Goal: Task Accomplishment & Management: Use online tool/utility

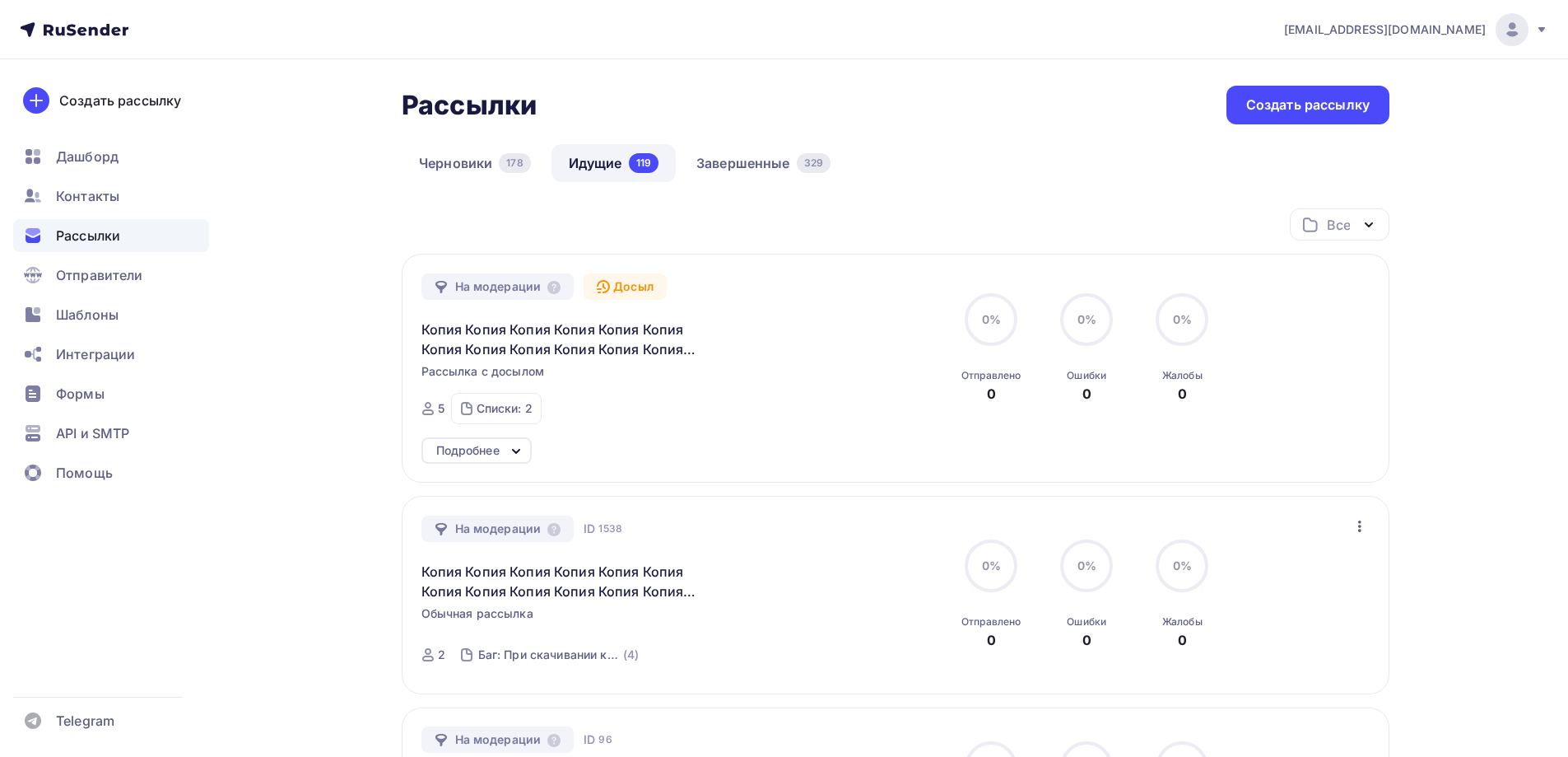
click at [752, 185] on div "Черновики 178 Идущие 119 Завершенные 329" at bounding box center [896, 176] width 988 height 64
click at [754, 172] on link "Завершенные 329" at bounding box center [764, 163] width 169 height 38
click at [755, 172] on link "Завершенные 329" at bounding box center [764, 163] width 169 height 38
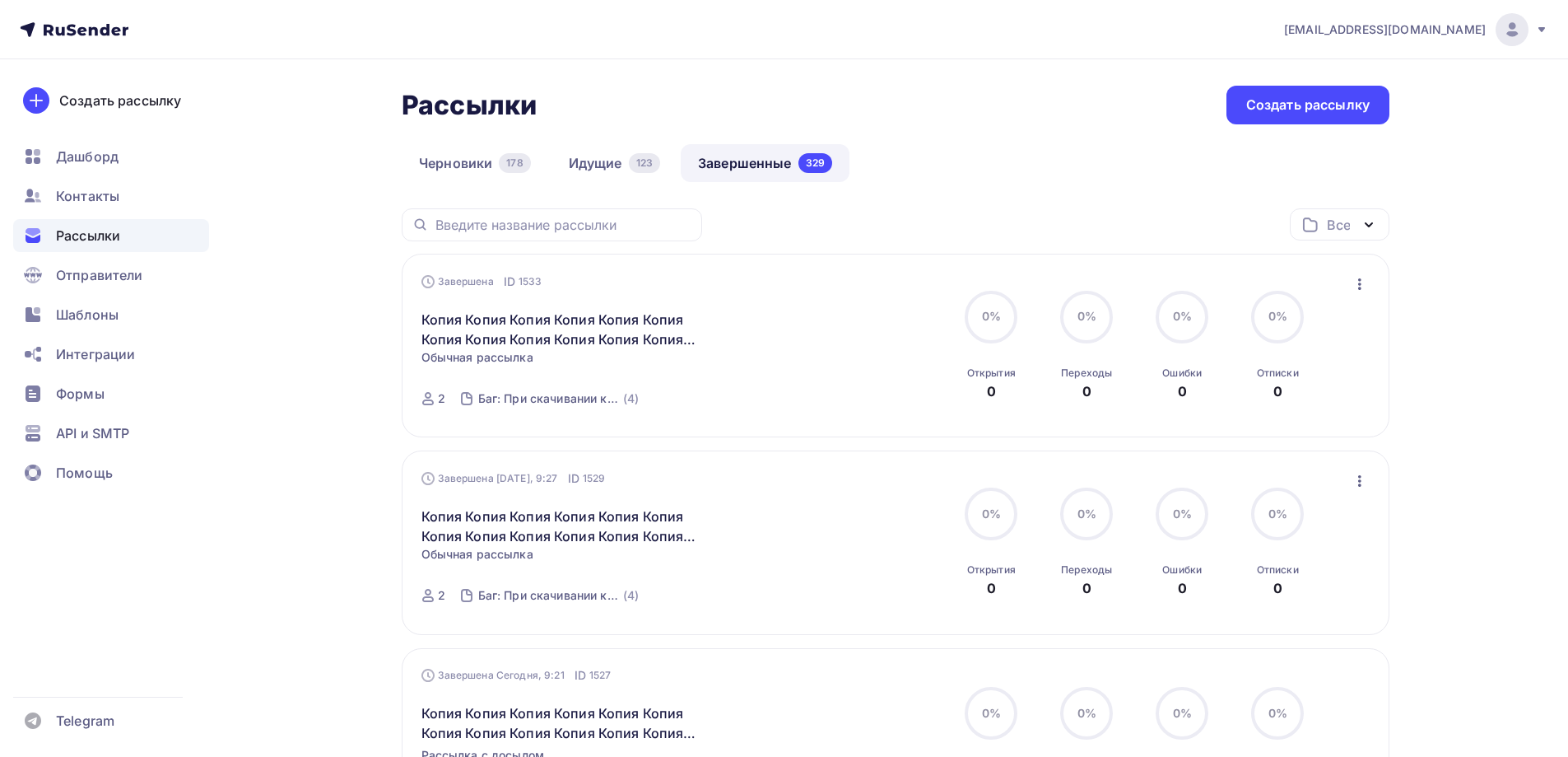
click at [1359, 282] on icon "button" at bounding box center [1359, 283] width 20 height 20
click at [1267, 399] on div "Копировать в новую" at bounding box center [1284, 393] width 169 height 20
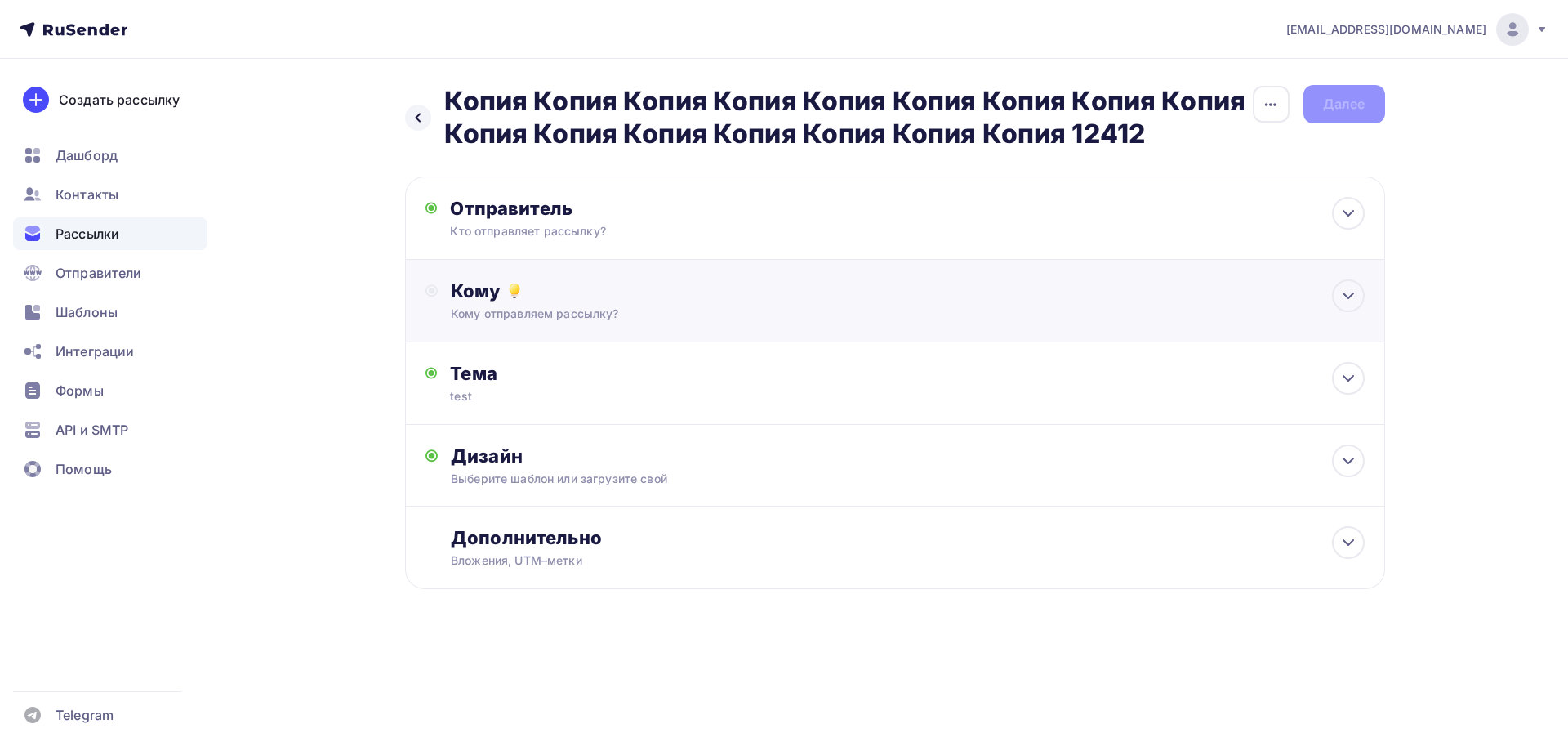
click at [580, 291] on div "Кому" at bounding box center [907, 290] width 913 height 23
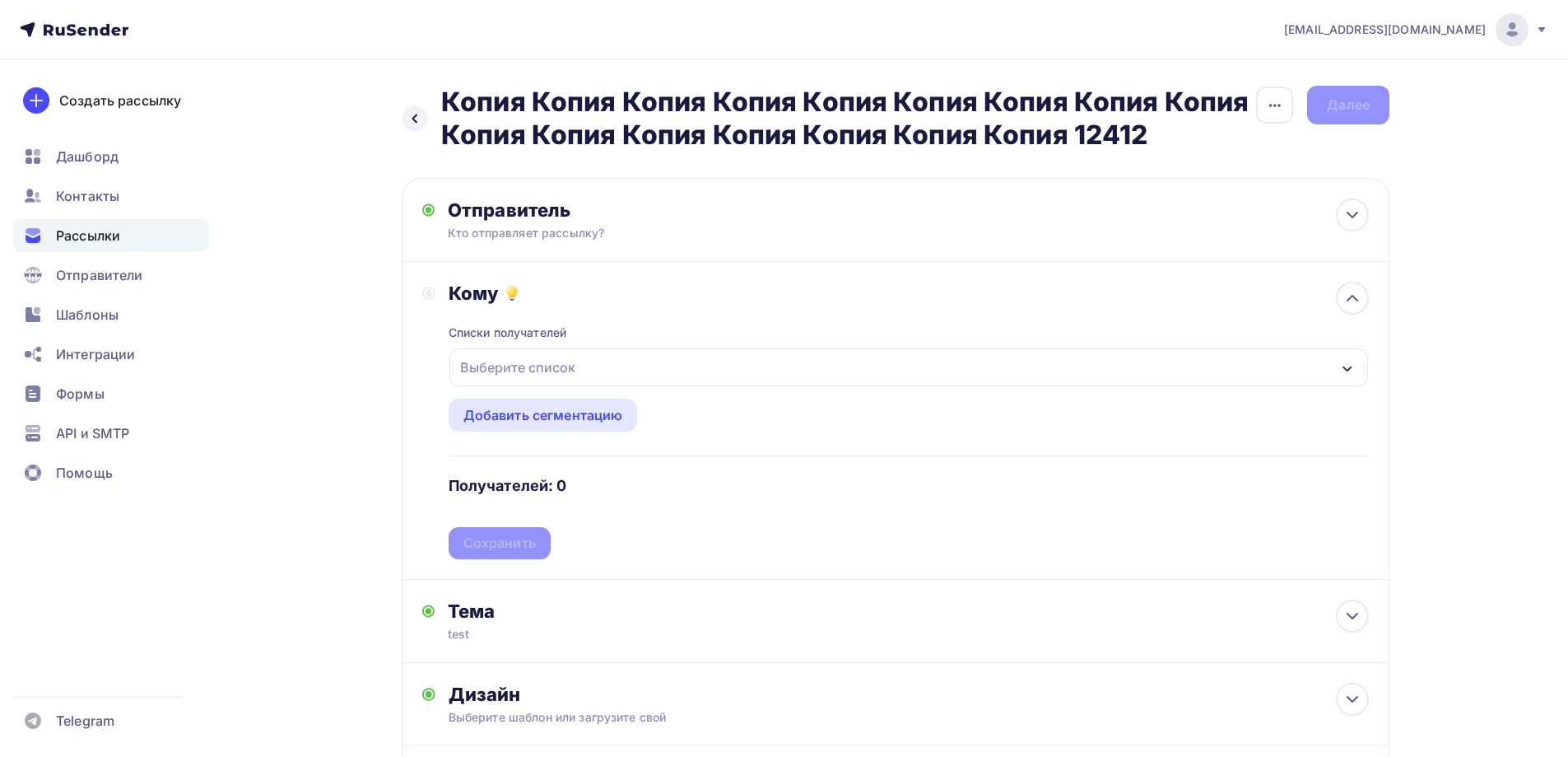
click at [542, 361] on div "Выберите список" at bounding box center [518, 367] width 128 height 30
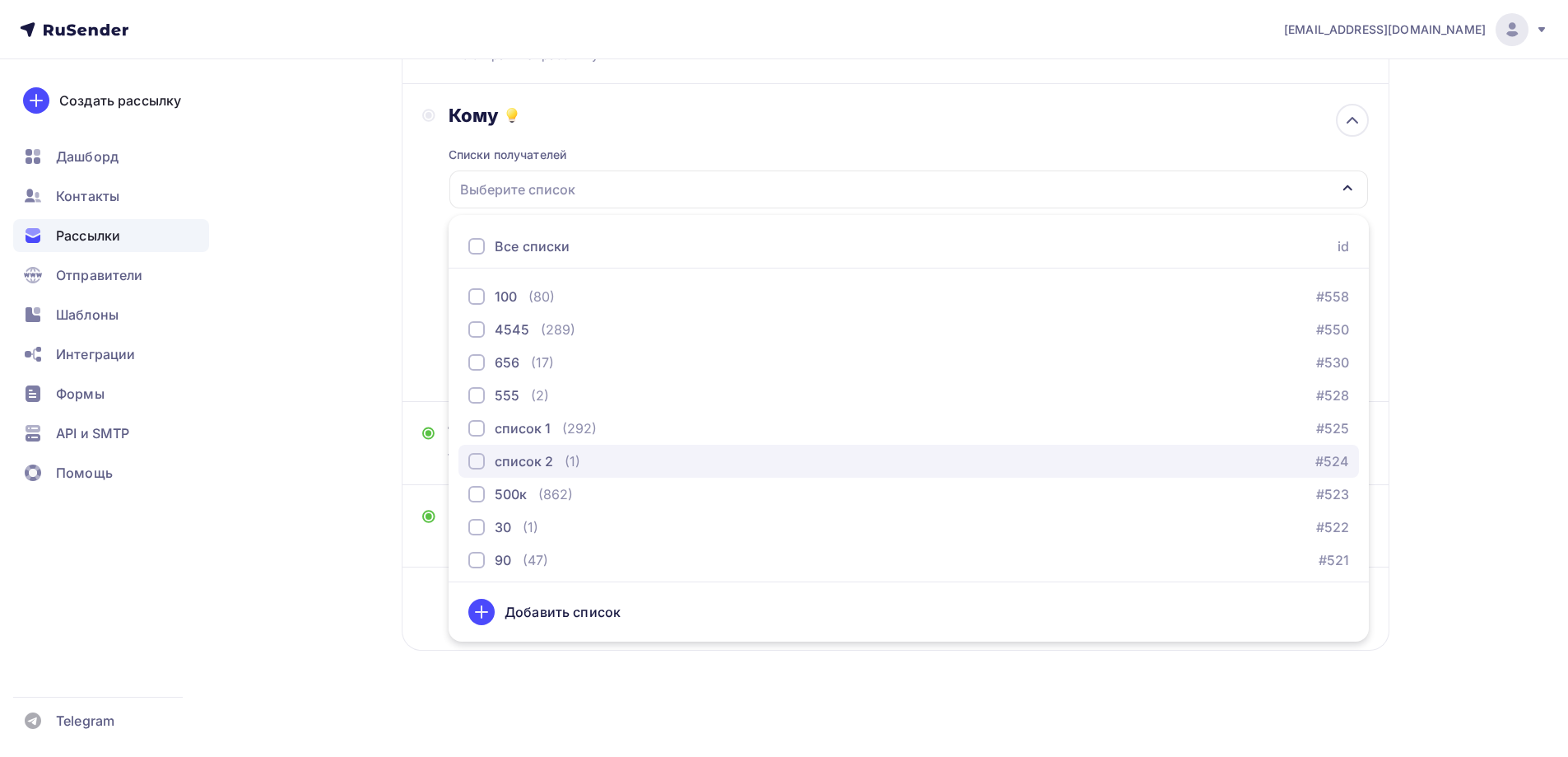
scroll to position [1152, 0]
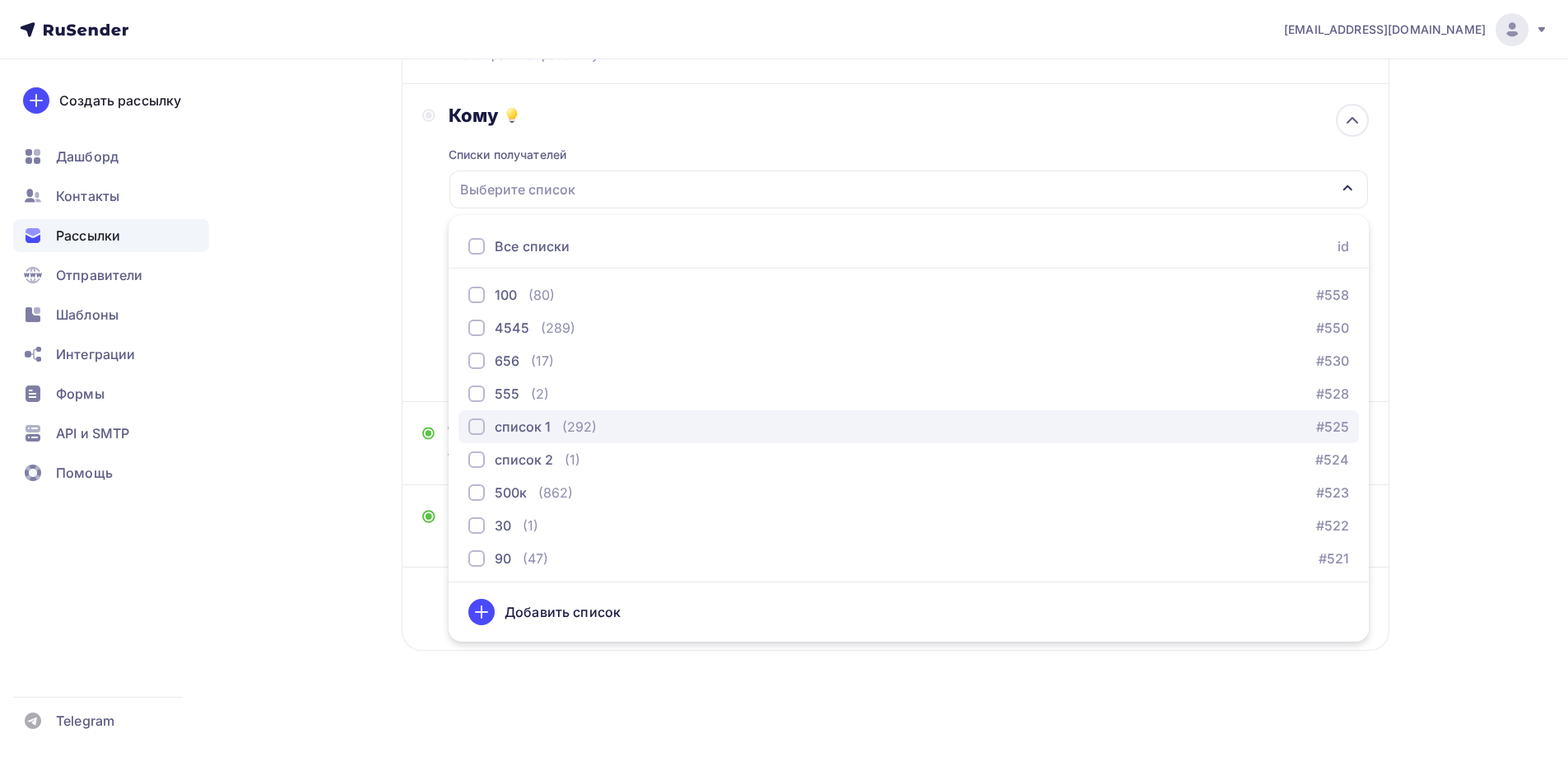
click at [605, 430] on div "список 1 (292) #525" at bounding box center [909, 426] width 880 height 20
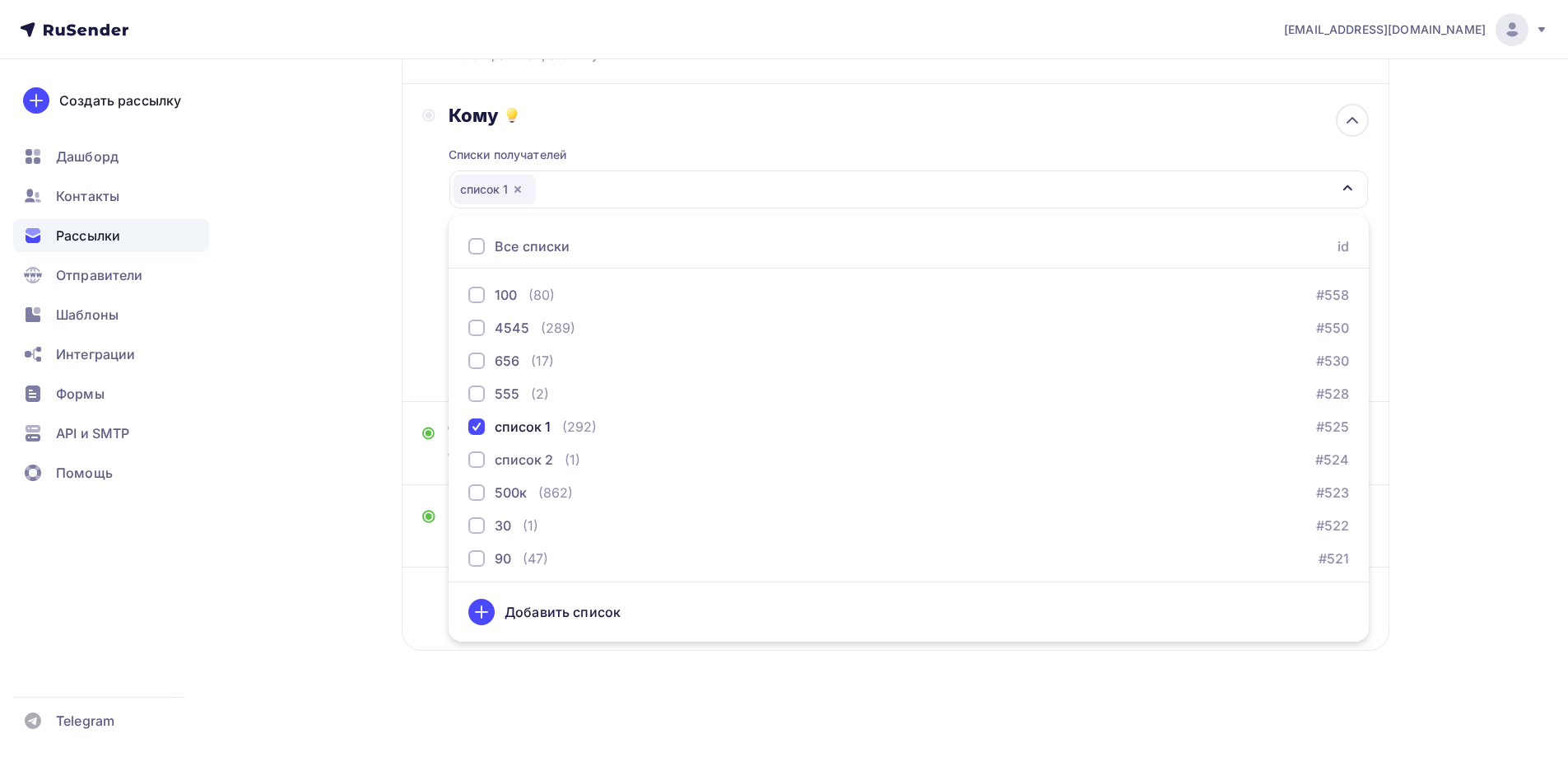
click at [377, 373] on div "Назад Копия Копия Копия Копия Копия Копия Копия Копия Копия Копия Копия Копия К…" at bounding box center [783, 318] width 1349 height 875
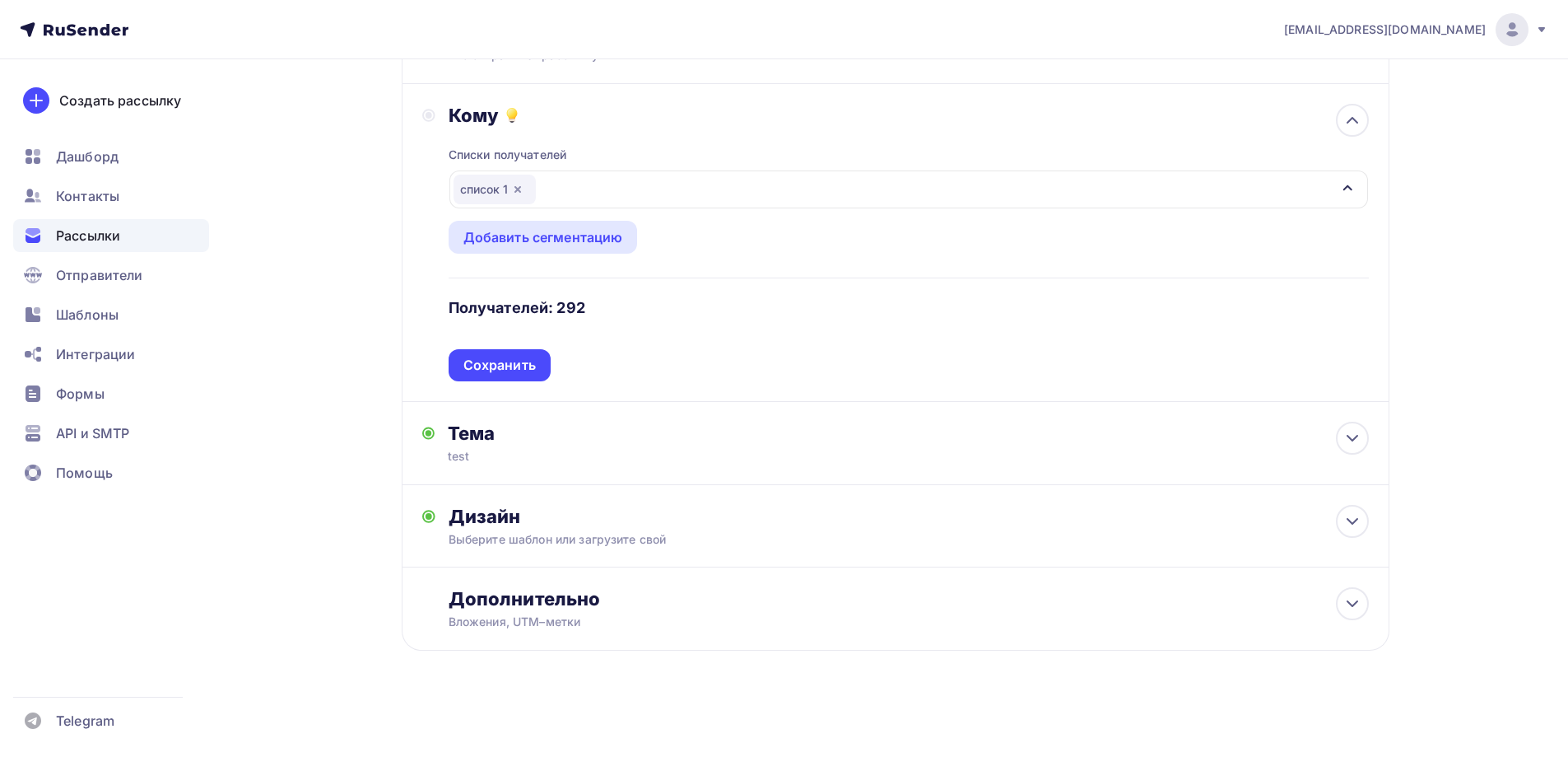
click at [497, 370] on div "Списки получателей список 1 Все списки id ошибкии (9) #630 Баг: При скачивании …" at bounding box center [909, 254] width 920 height 254
click at [497, 370] on div "Сохранить" at bounding box center [499, 365] width 73 height 19
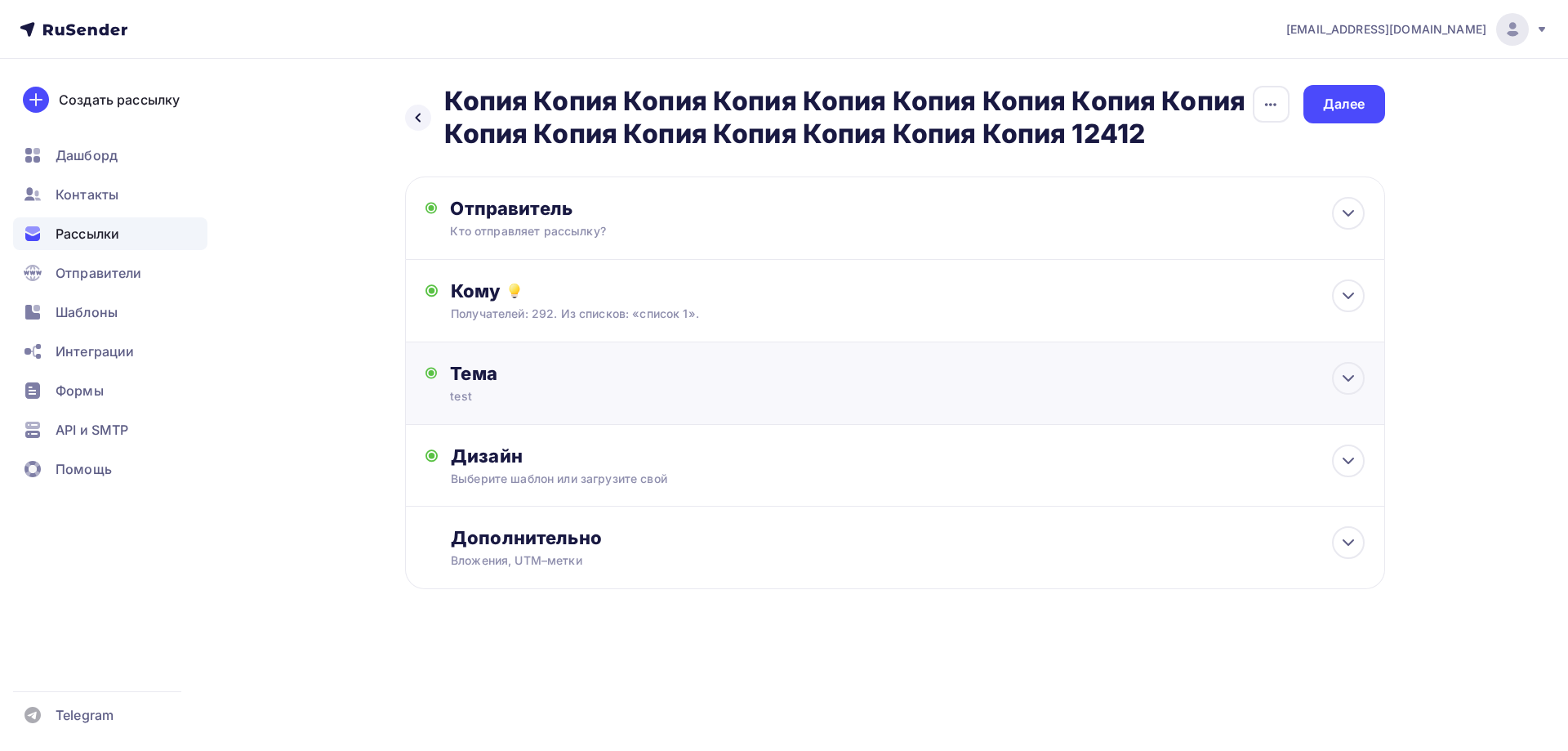
drag, startPoint x: 500, startPoint y: 404, endPoint x: 497, endPoint y: 388, distance: 16.3
click at [497, 400] on div "Тема test Тема * test Рекомендуем использовать не более 150 символов Прехедер С…" at bounding box center [895, 383] width 980 height 82
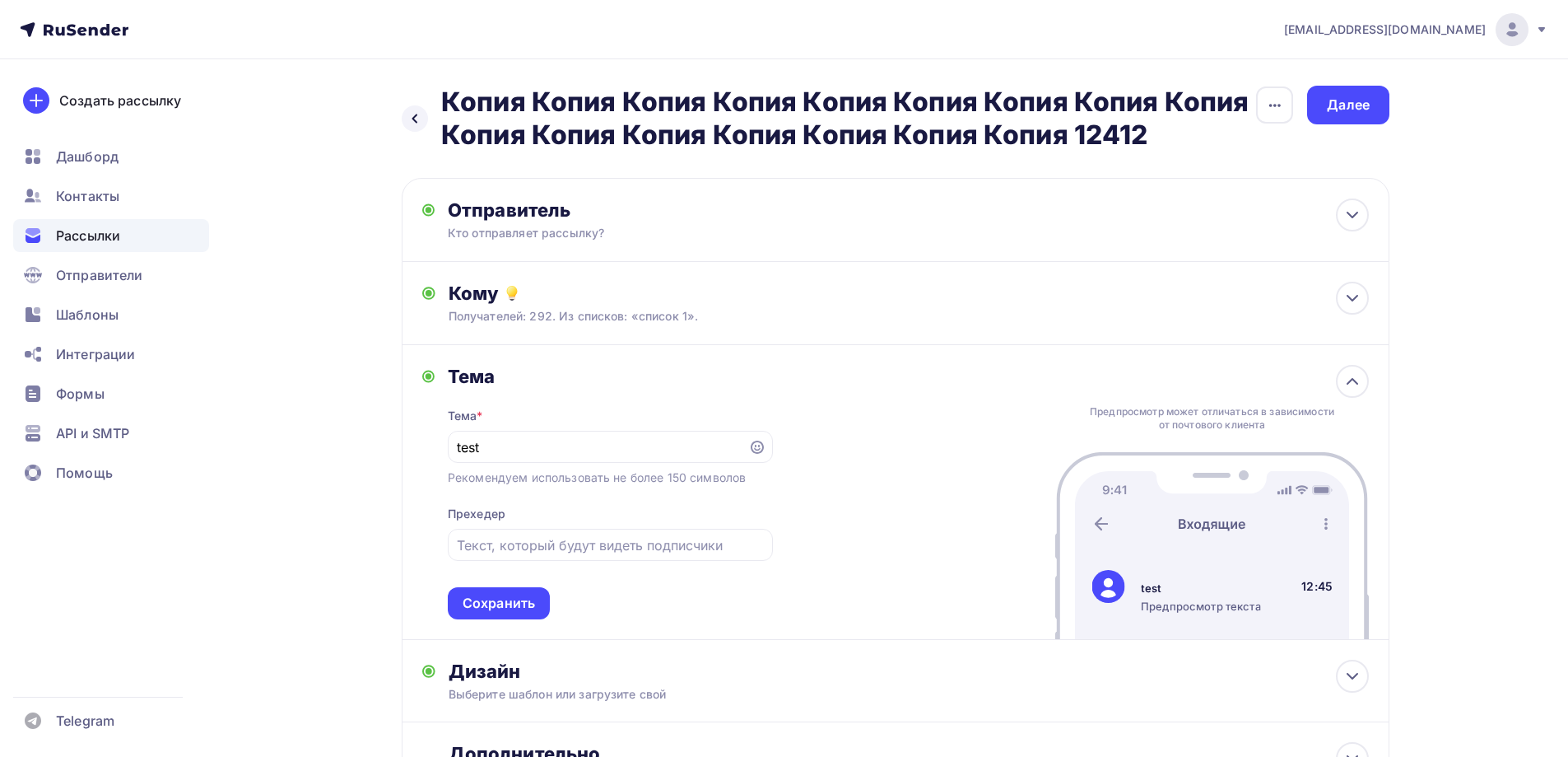
drag, startPoint x: 535, startPoint y: 426, endPoint x: 299, endPoint y: 469, distance: 239.9
click at [301, 469] on div "Назад Копия Копия Копия Копия Копия Копия Копия Копия Копия Копия Копия Копия К…" at bounding box center [783, 485] width 1349 height 852
click at [468, 448] on input "test" at bounding box center [597, 446] width 282 height 20
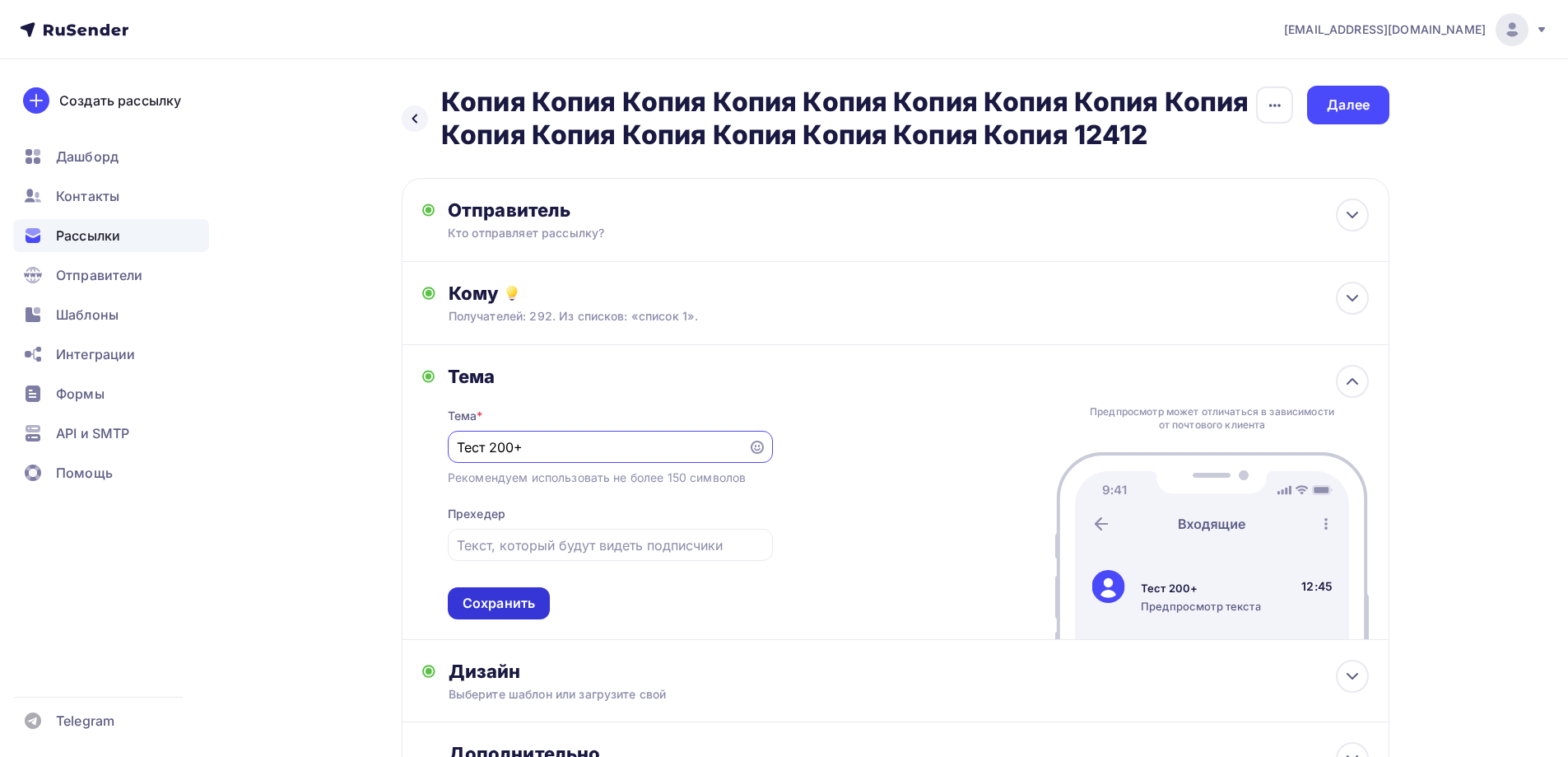
type input "Тест 200+"
click at [503, 604] on div "Сохранить" at bounding box center [498, 603] width 73 height 19
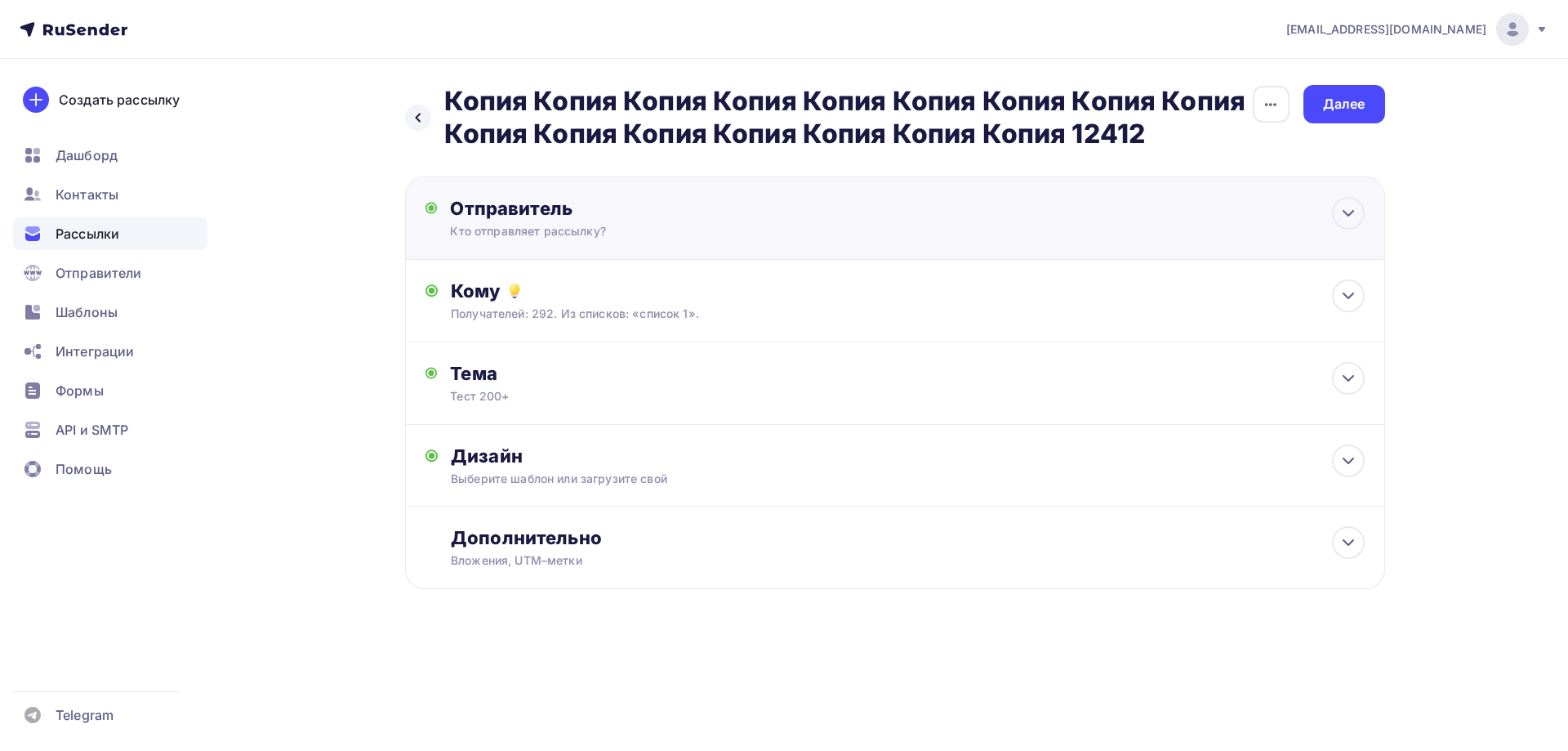
click at [498, 222] on div "Отправитель Кто отправляет рассылку? Email * [EMAIL_ADDRESS][DOMAIN_NAME] [PERS…" at bounding box center [627, 218] width 354 height 42
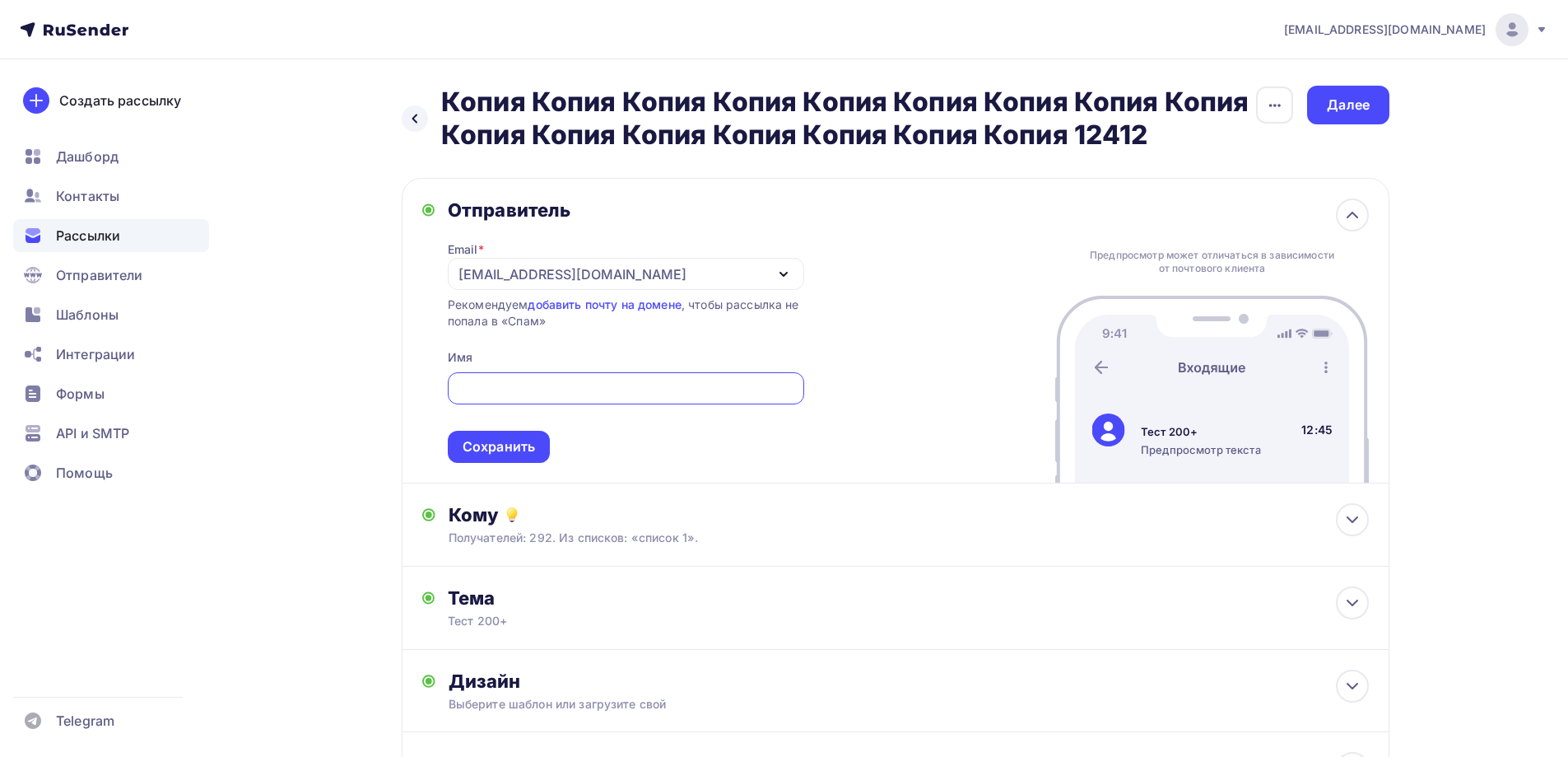
click at [526, 277] on div "[EMAIL_ADDRESS][DOMAIN_NAME]" at bounding box center [572, 274] width 228 height 20
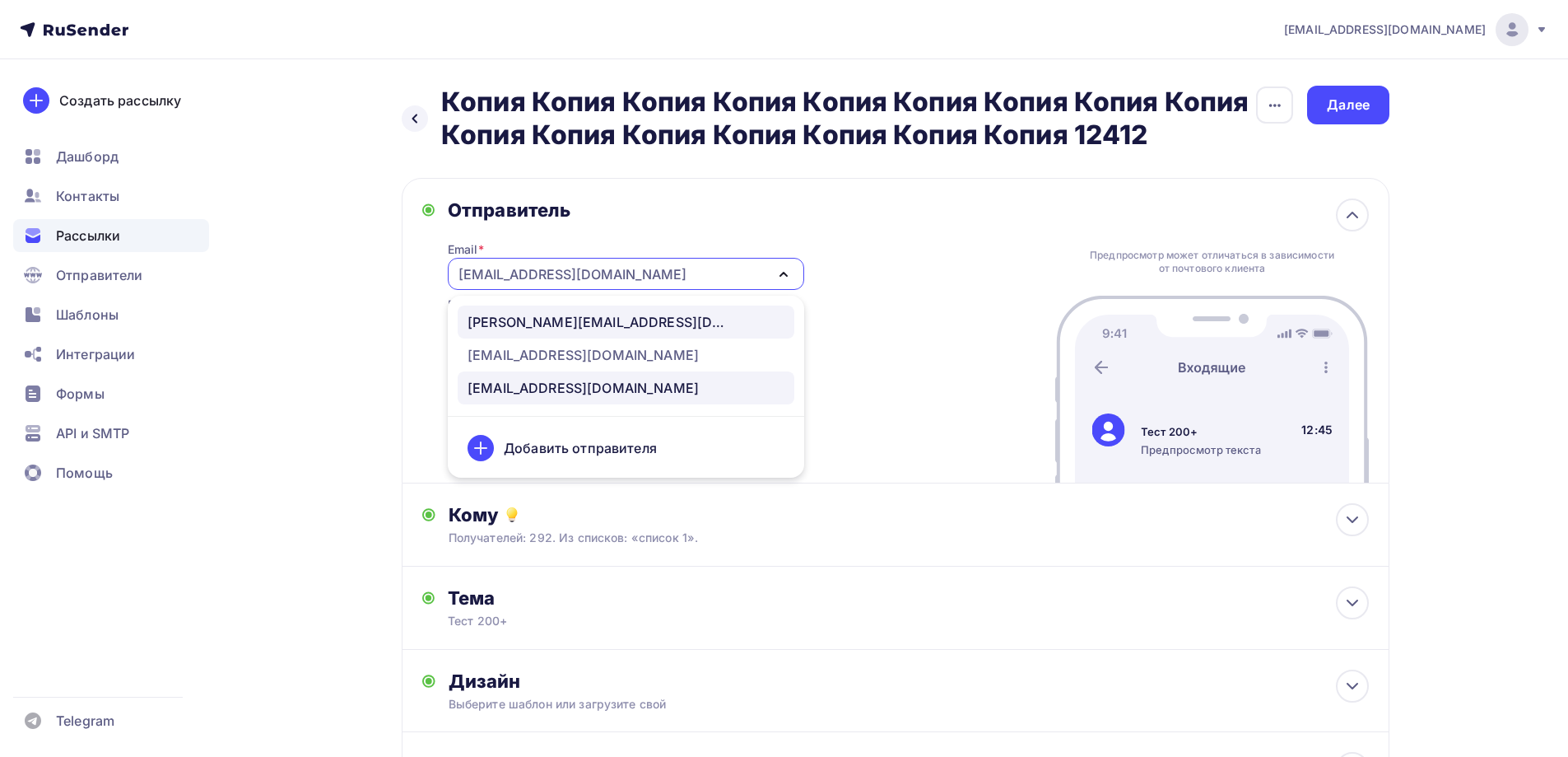
click at [528, 326] on div "[PERSON_NAME][EMAIL_ADDRESS][DOMAIN_NAME]" at bounding box center [599, 322] width 264 height 20
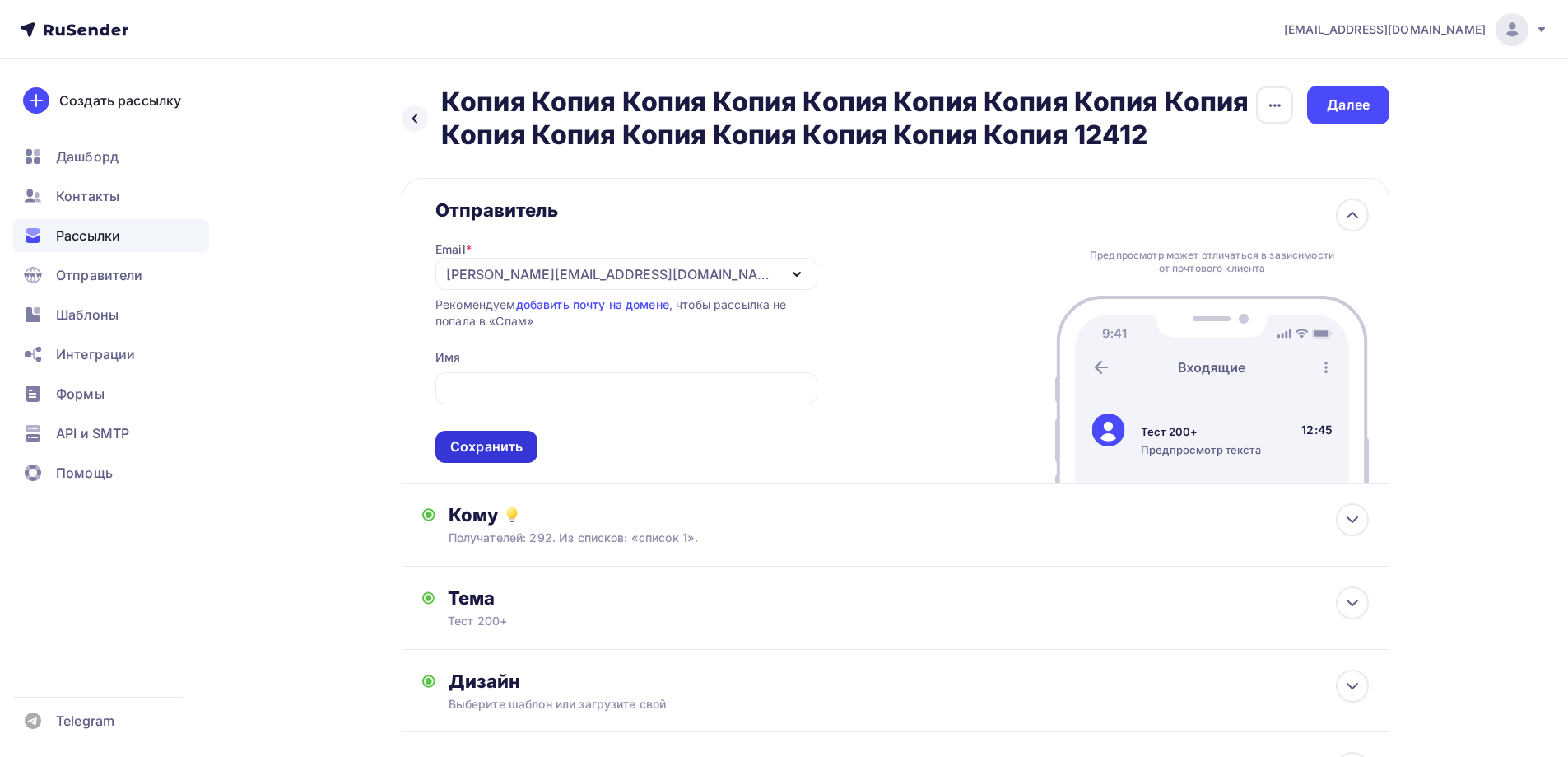
click at [516, 439] on div "Сохранить" at bounding box center [486, 446] width 73 height 19
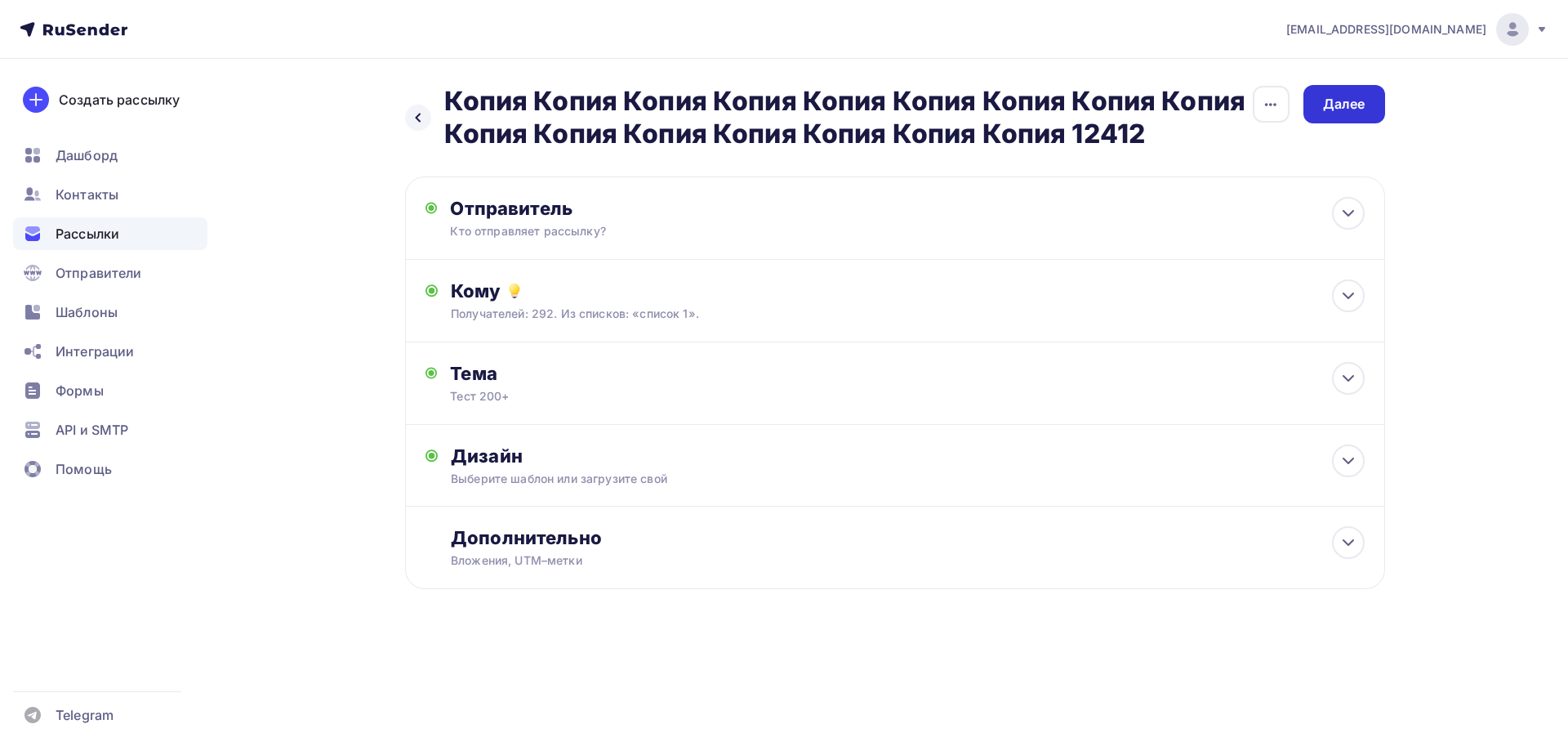
click at [1345, 102] on div "Далее" at bounding box center [1344, 104] width 42 height 19
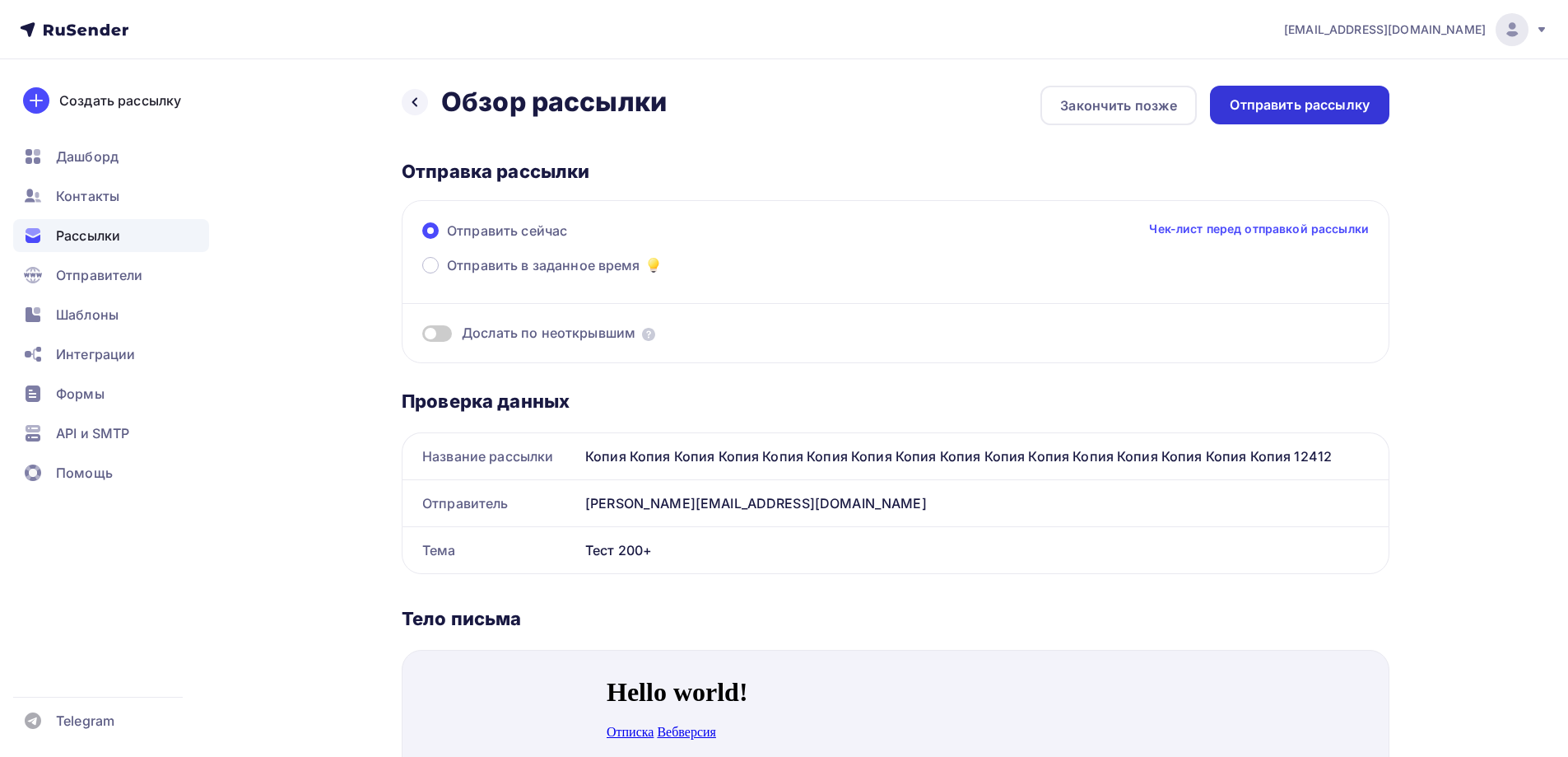
click at [1349, 103] on div "Отправить рассылку" at bounding box center [1299, 105] width 140 height 19
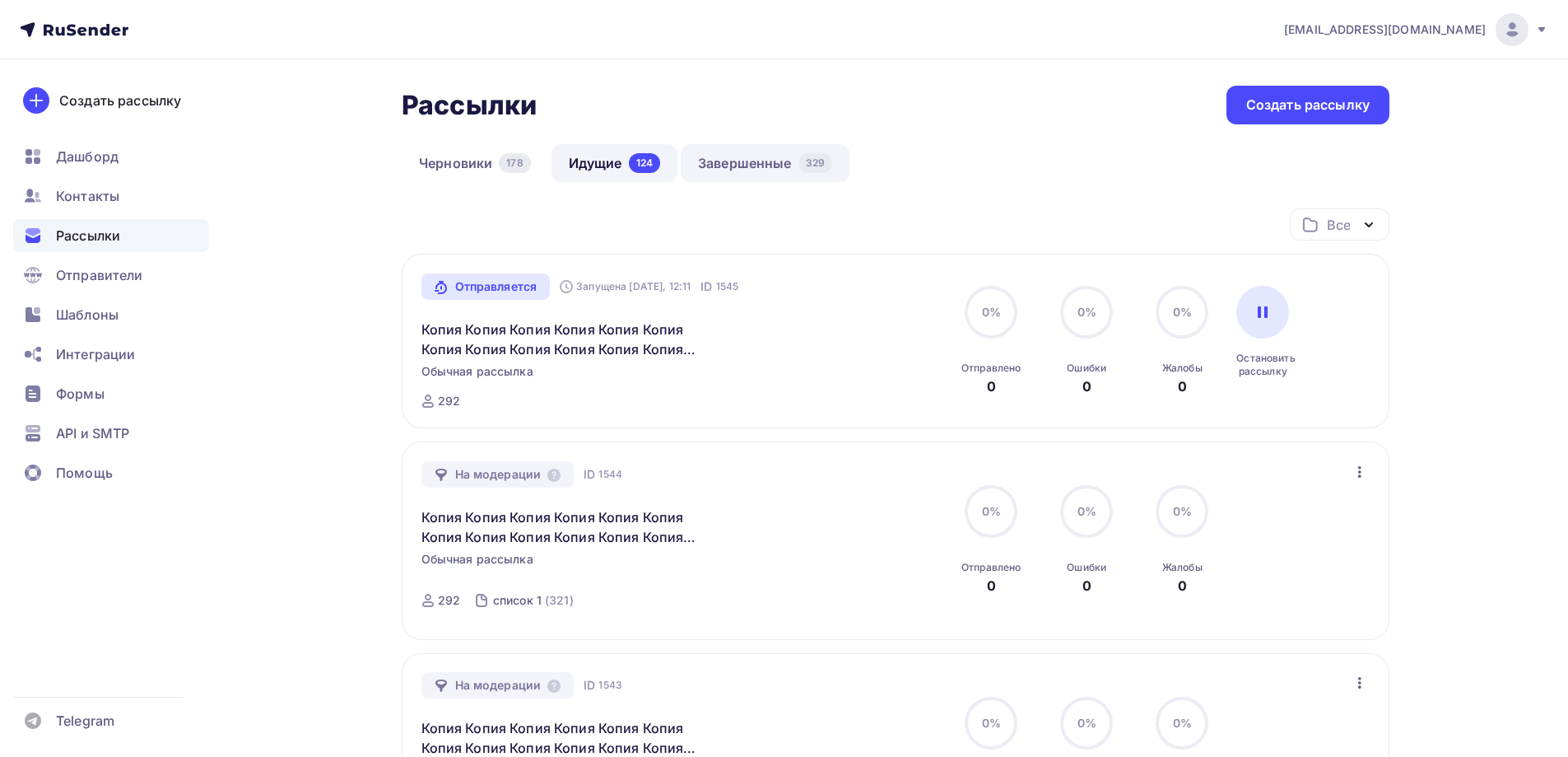
click at [769, 164] on link "Завершенные 329" at bounding box center [765, 163] width 169 height 38
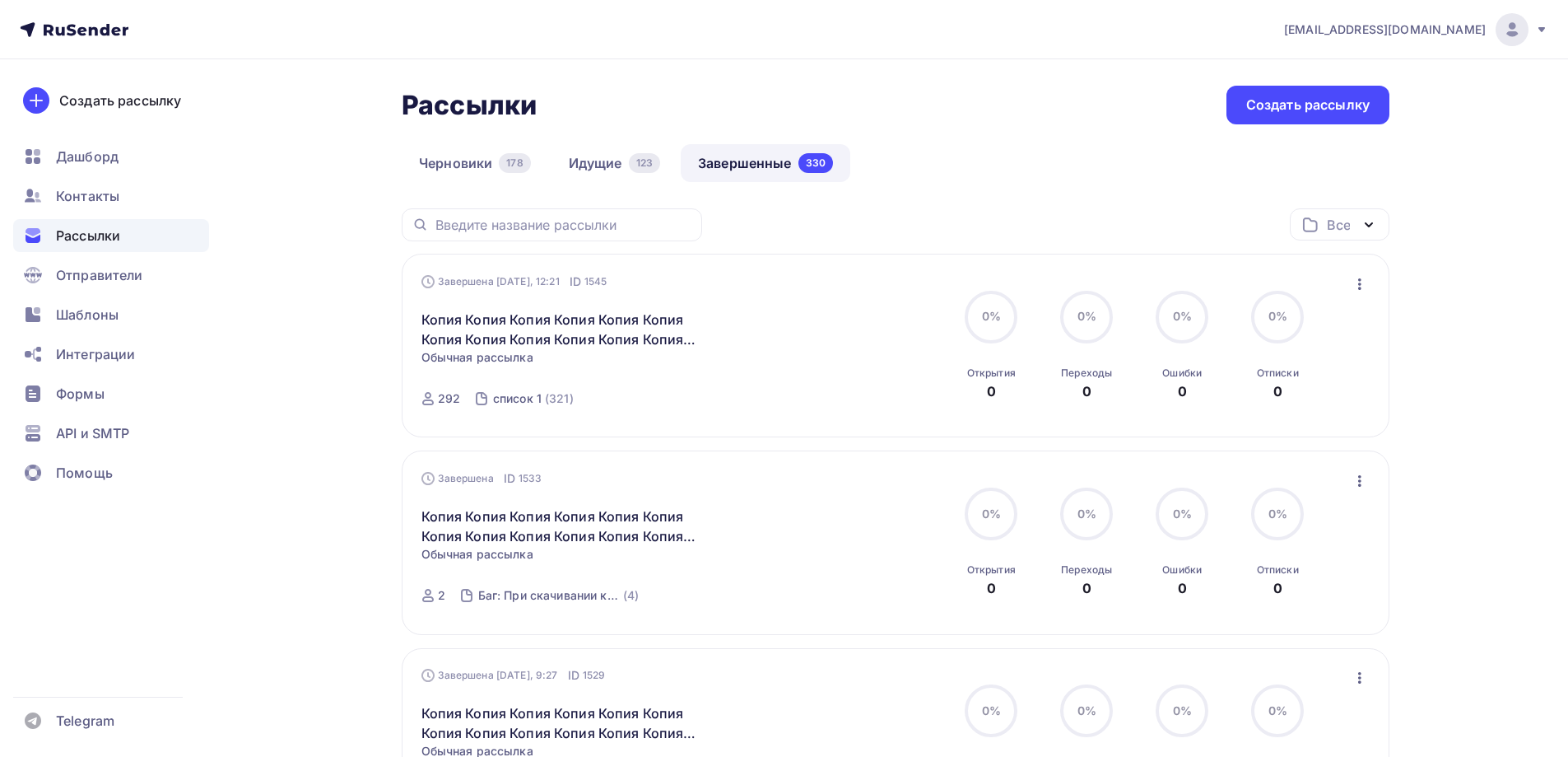
click at [1352, 290] on icon "button" at bounding box center [1359, 283] width 20 height 20
click at [1308, 384] on div "Копировать в новую" at bounding box center [1284, 393] width 169 height 20
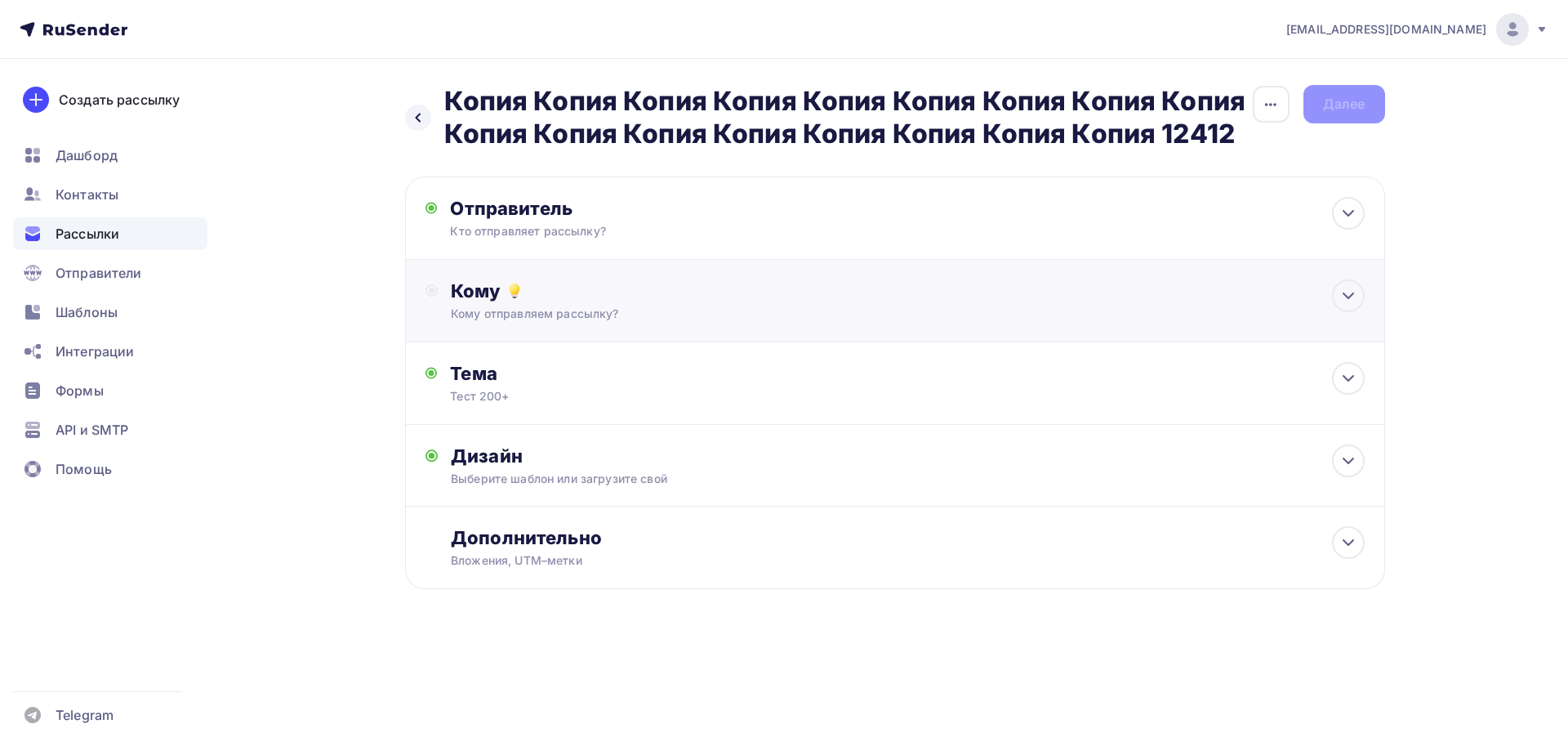
click at [530, 282] on div "Кому" at bounding box center [907, 290] width 913 height 23
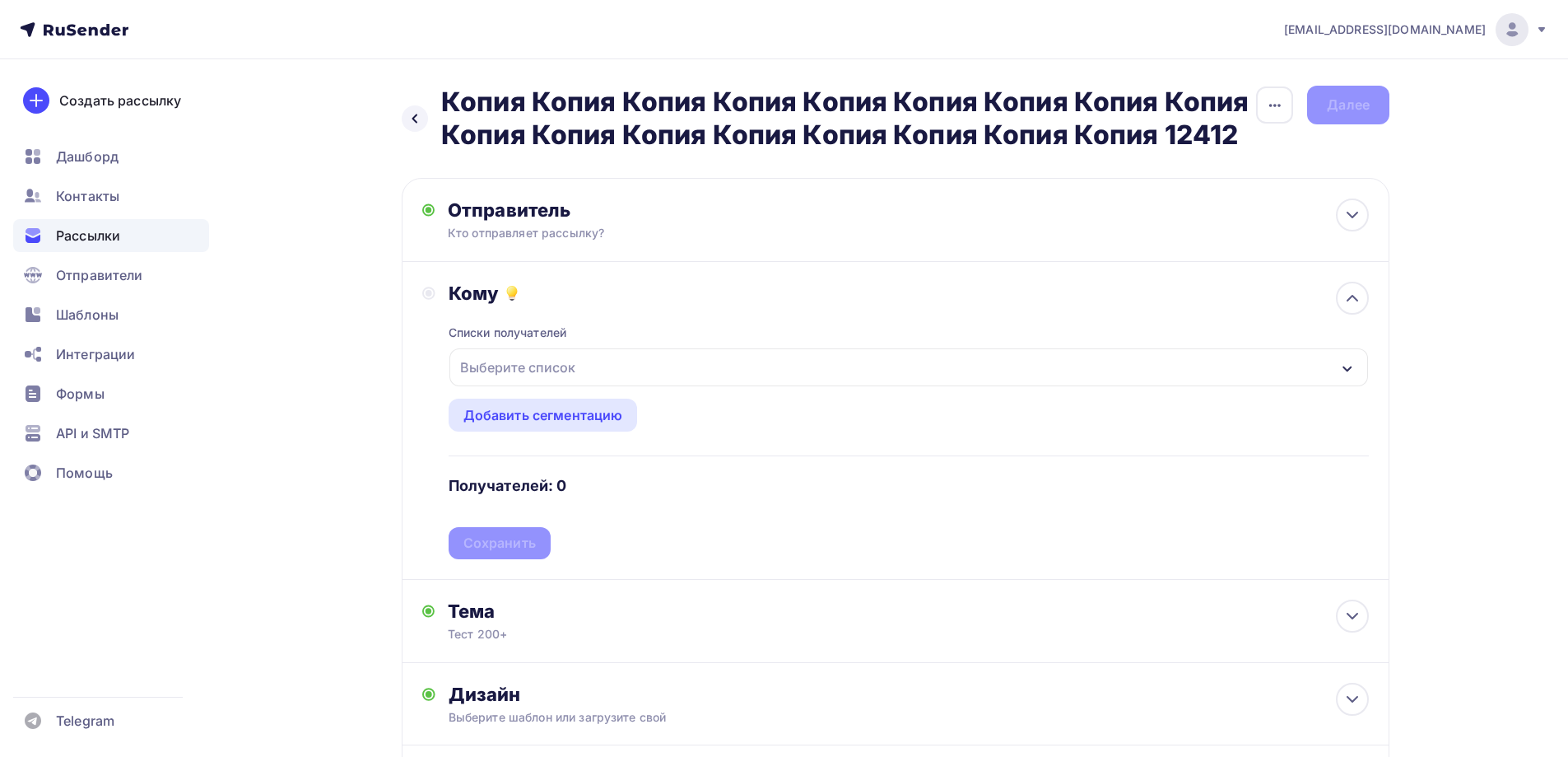
click at [519, 361] on div "Выберите список" at bounding box center [518, 367] width 128 height 30
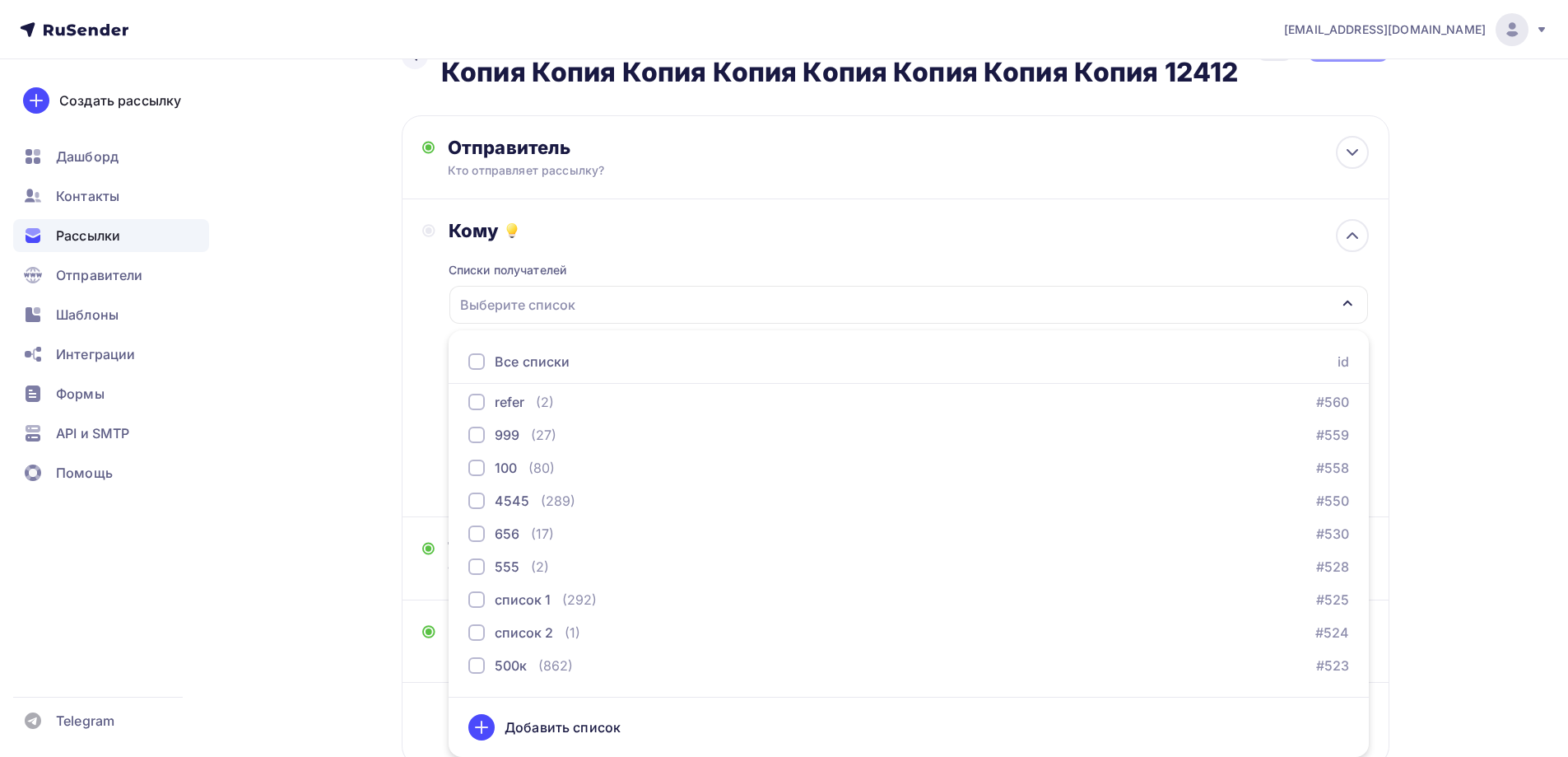
scroll to position [1152, 0]
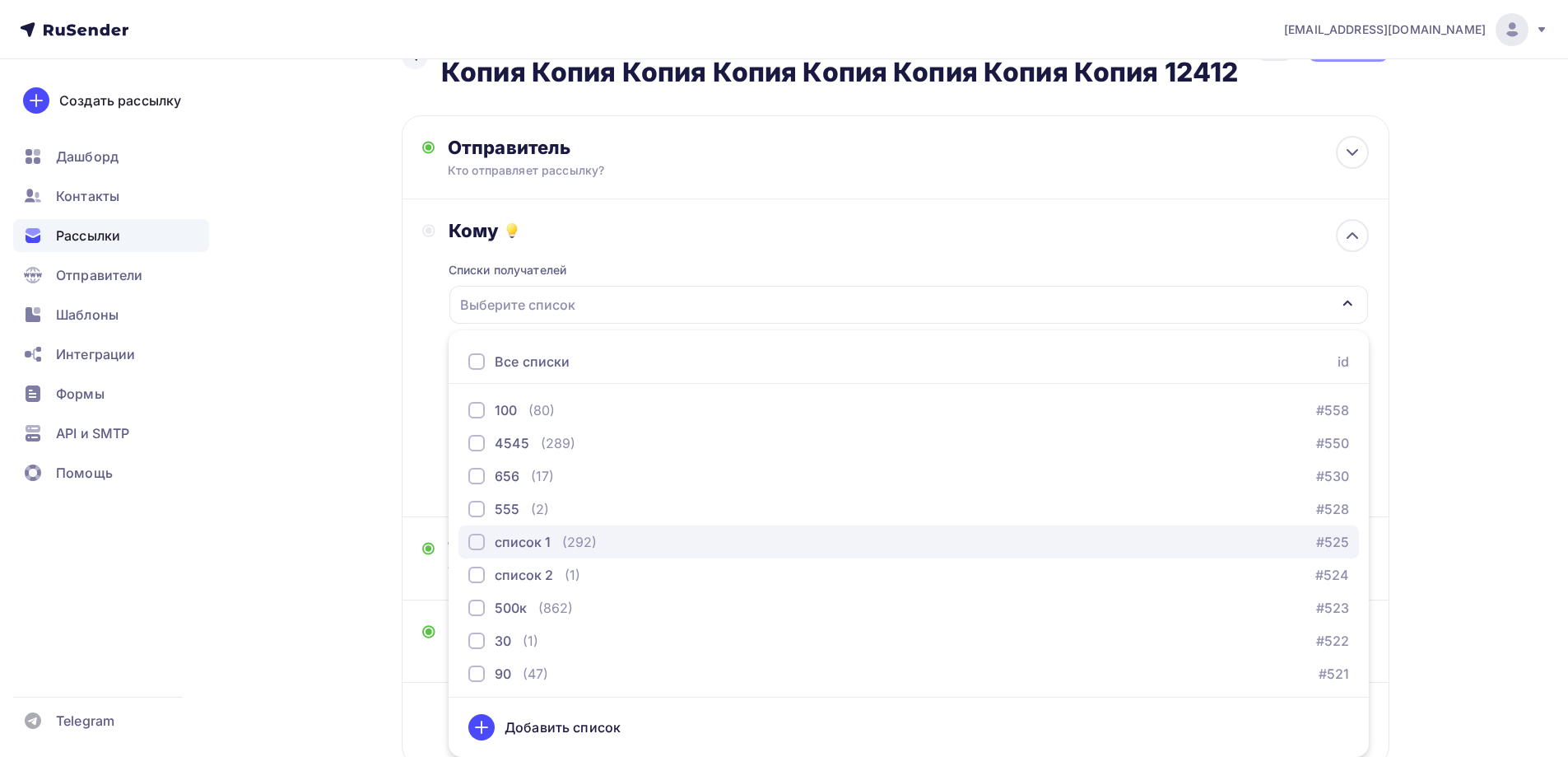
click at [550, 547] on div "список 1 (292)" at bounding box center [532, 541] width 128 height 20
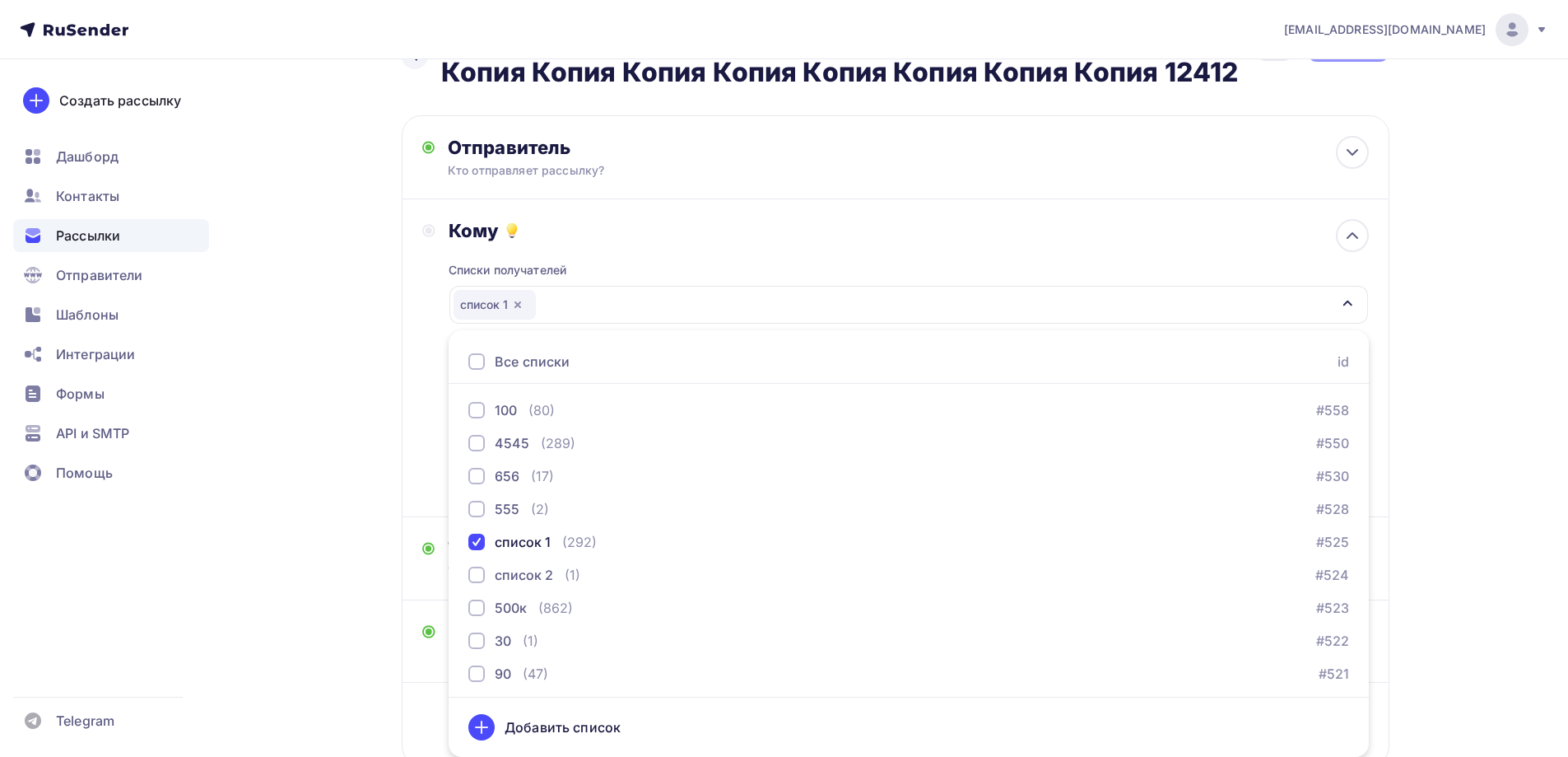
click at [383, 469] on div "Назад Копия Копия Копия Копия Копия Копия Копия Копия Копия Копия Копия Копия К…" at bounding box center [783, 434] width 1349 height 875
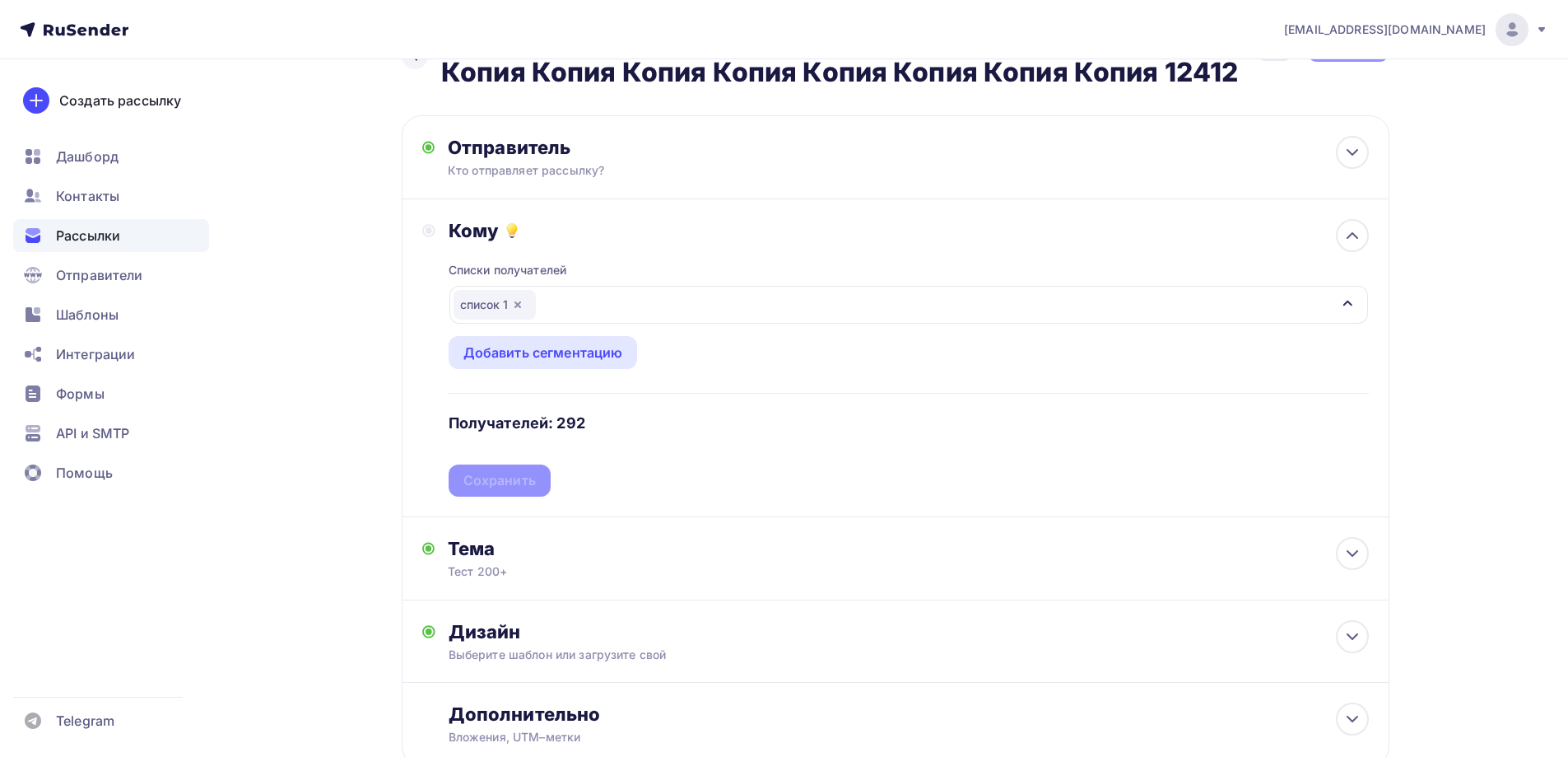
click at [498, 477] on div "Сохранить" at bounding box center [499, 480] width 73 height 19
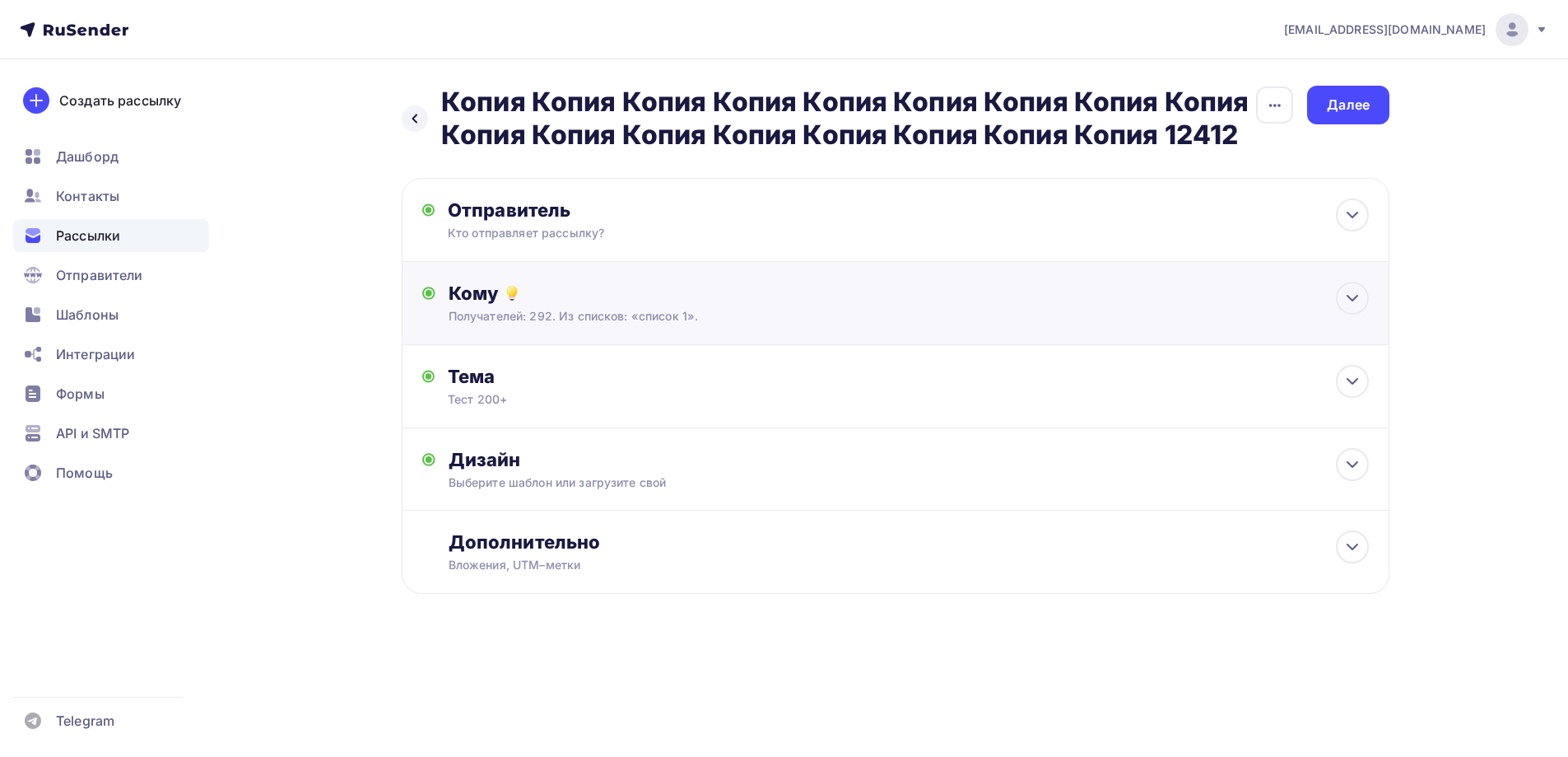
scroll to position [0, 0]
click at [1330, 107] on div "Далее" at bounding box center [1355, 104] width 82 height 38
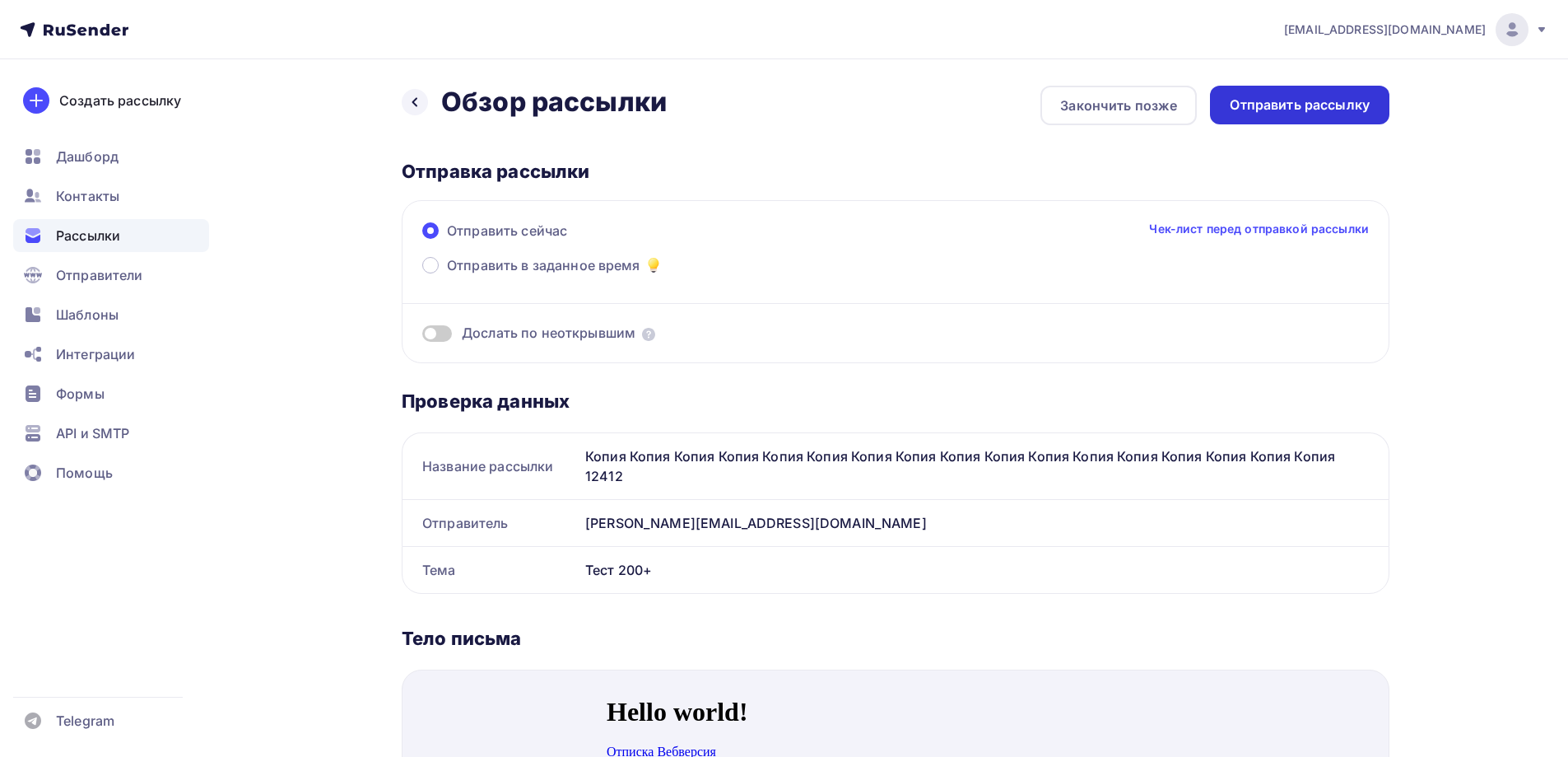
click at [1292, 102] on div "Отправить рассылку" at bounding box center [1299, 105] width 140 height 19
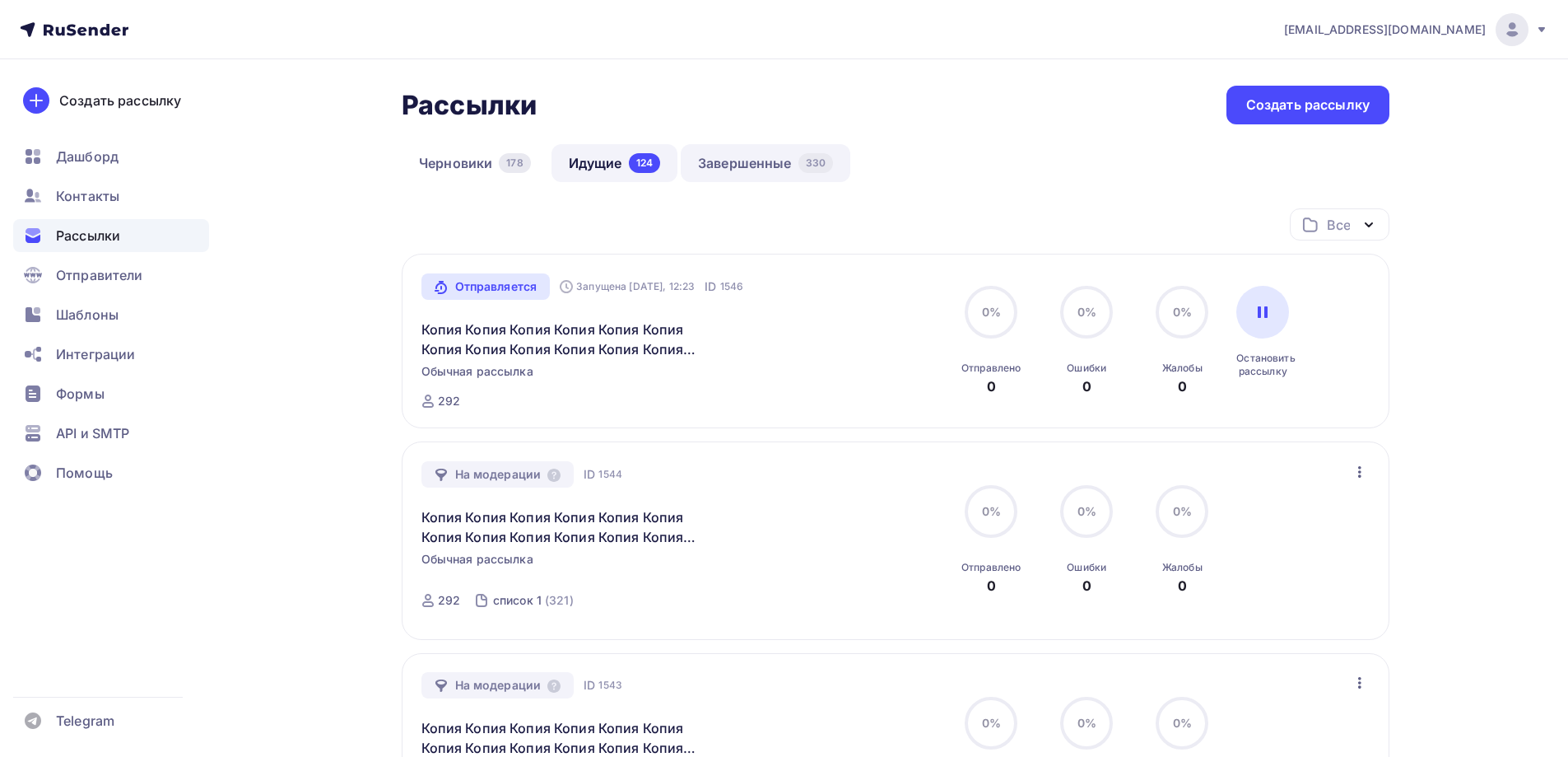
click at [775, 154] on link "Завершенные 330" at bounding box center [765, 163] width 170 height 38
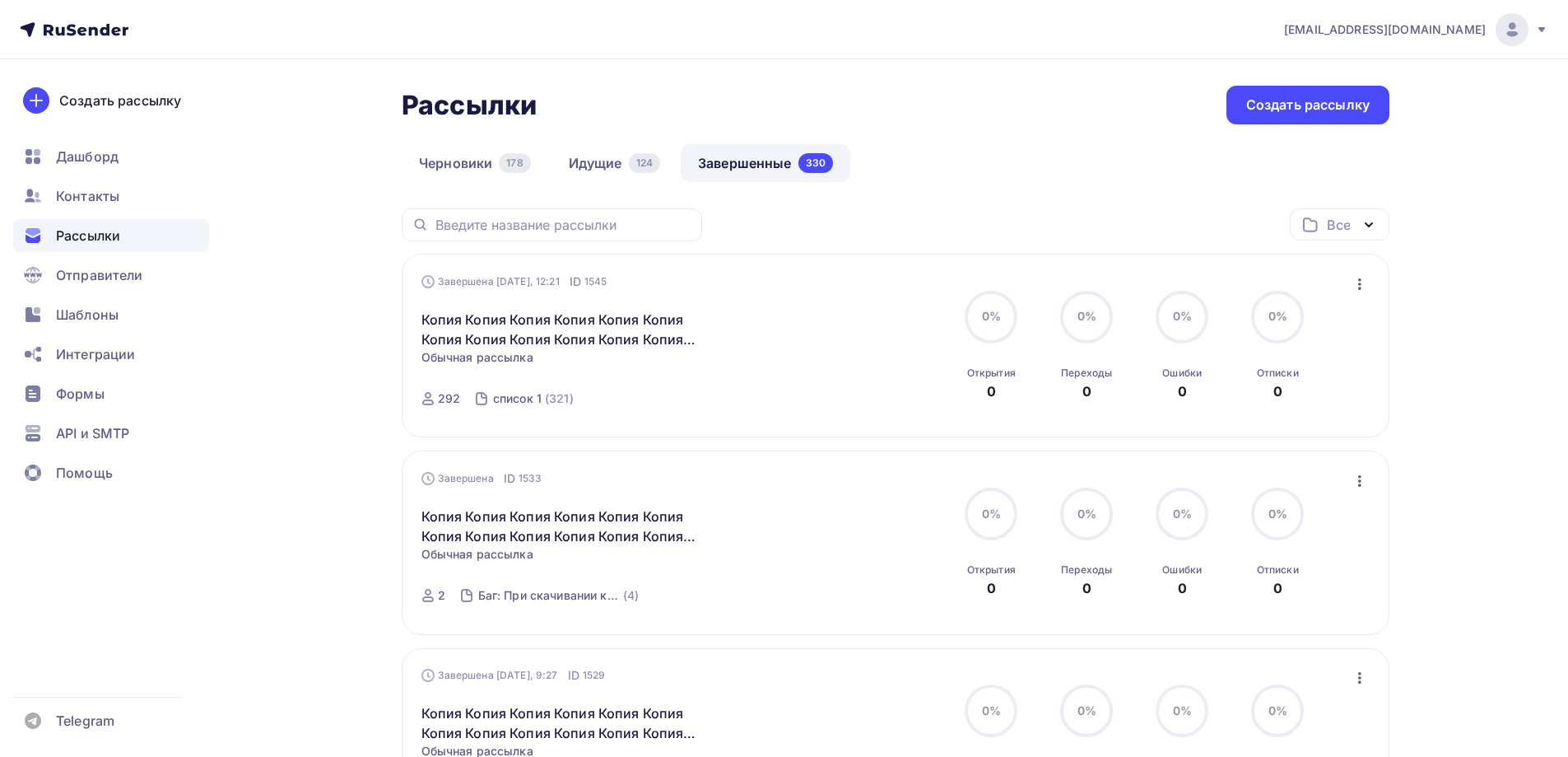
click at [1362, 283] on icon "button" at bounding box center [1359, 283] width 20 height 20
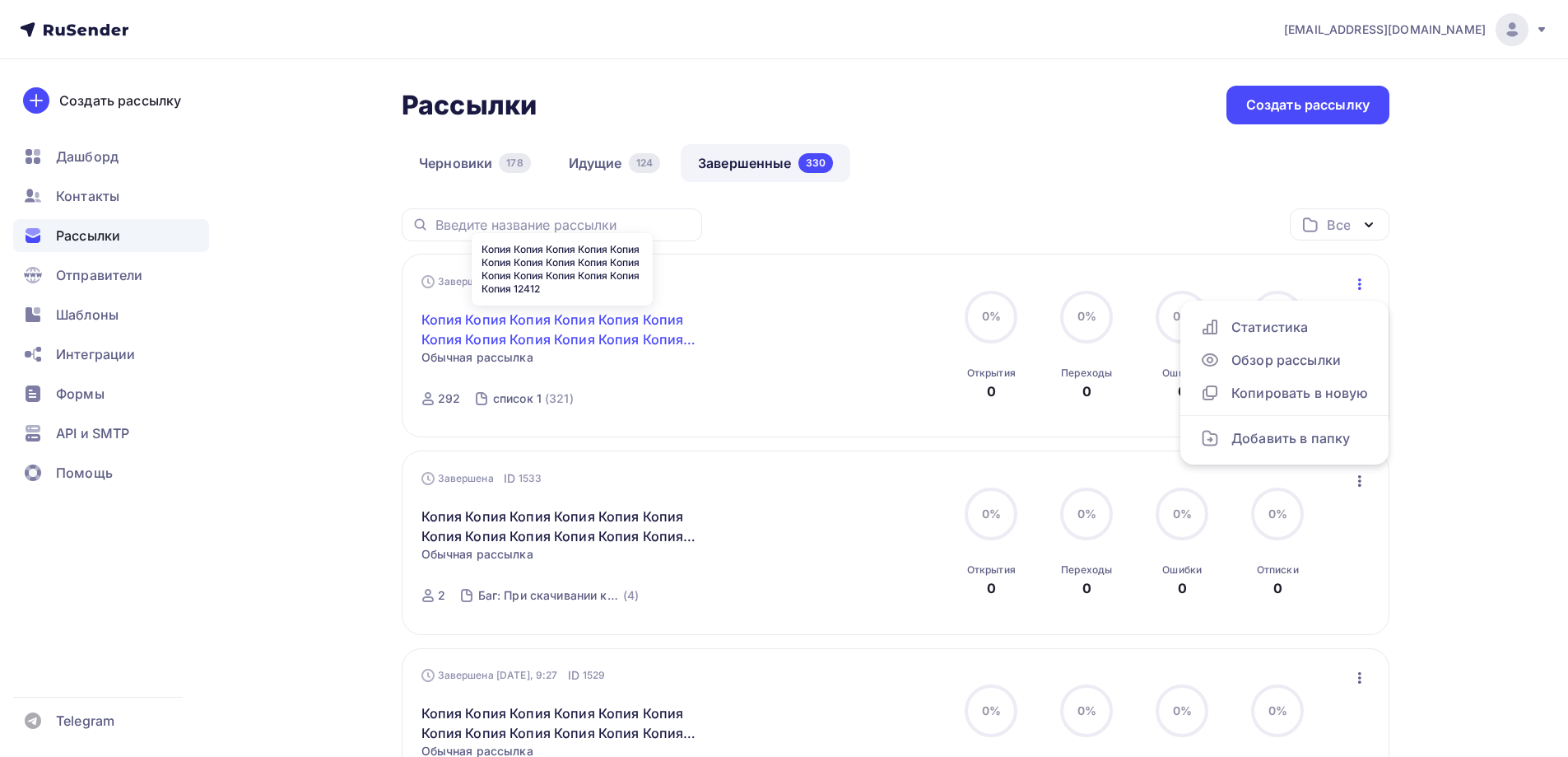
click at [529, 317] on link "Копия Копия Копия Копия Копия Копия Копия Копия Копия Копия Копия Копия Копия К…" at bounding box center [562, 329] width 282 height 39
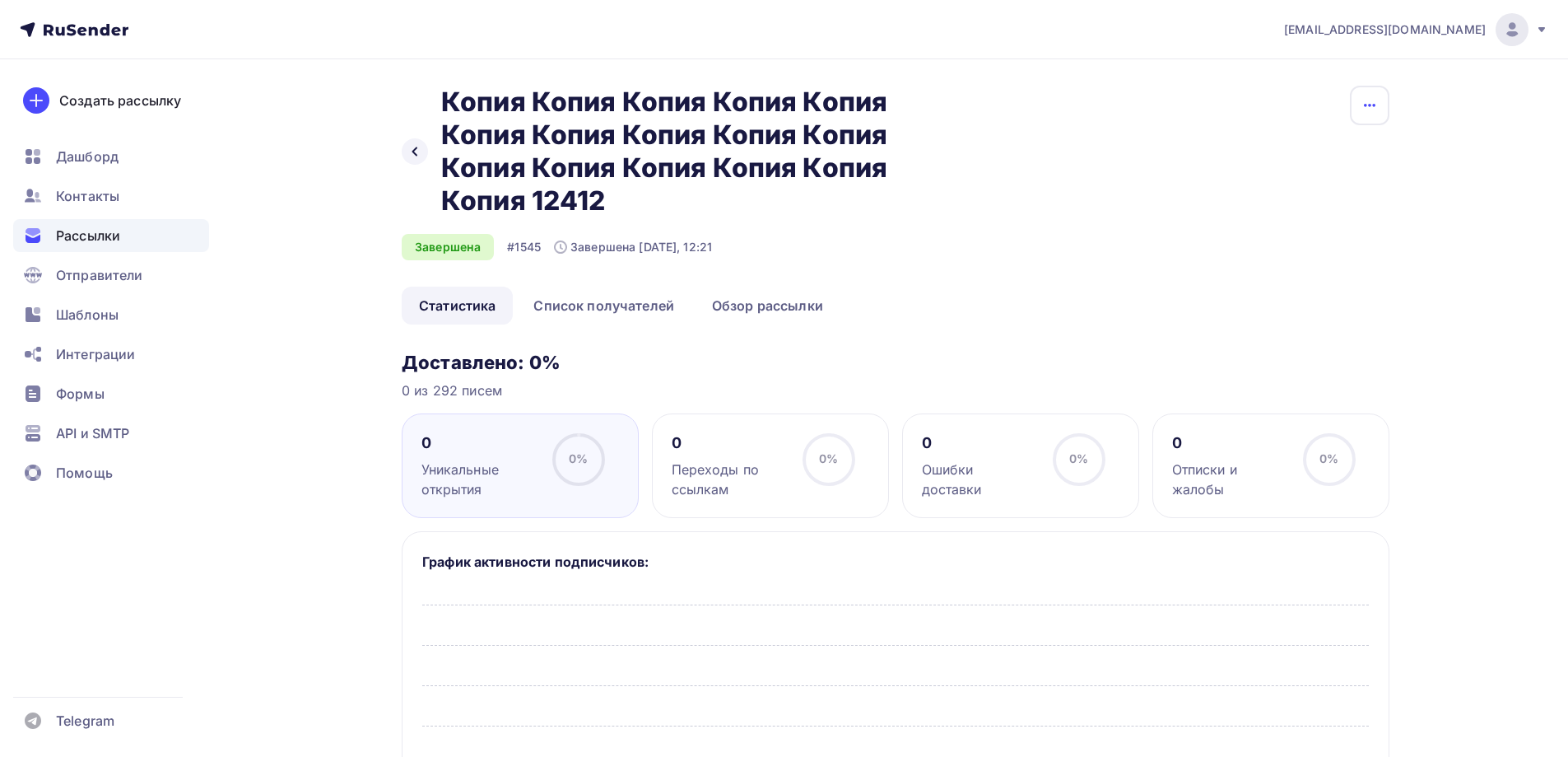
click at [1365, 107] on icon "button" at bounding box center [1369, 105] width 20 height 20
click at [682, 172] on h2 "Копия Копия Копия Копия Копия Копия Копия Копия Копия Копия Копия Копия Копия К…" at bounding box center [689, 151] width 497 height 131
click at [125, 232] on div "Рассылки" at bounding box center [111, 236] width 196 height 33
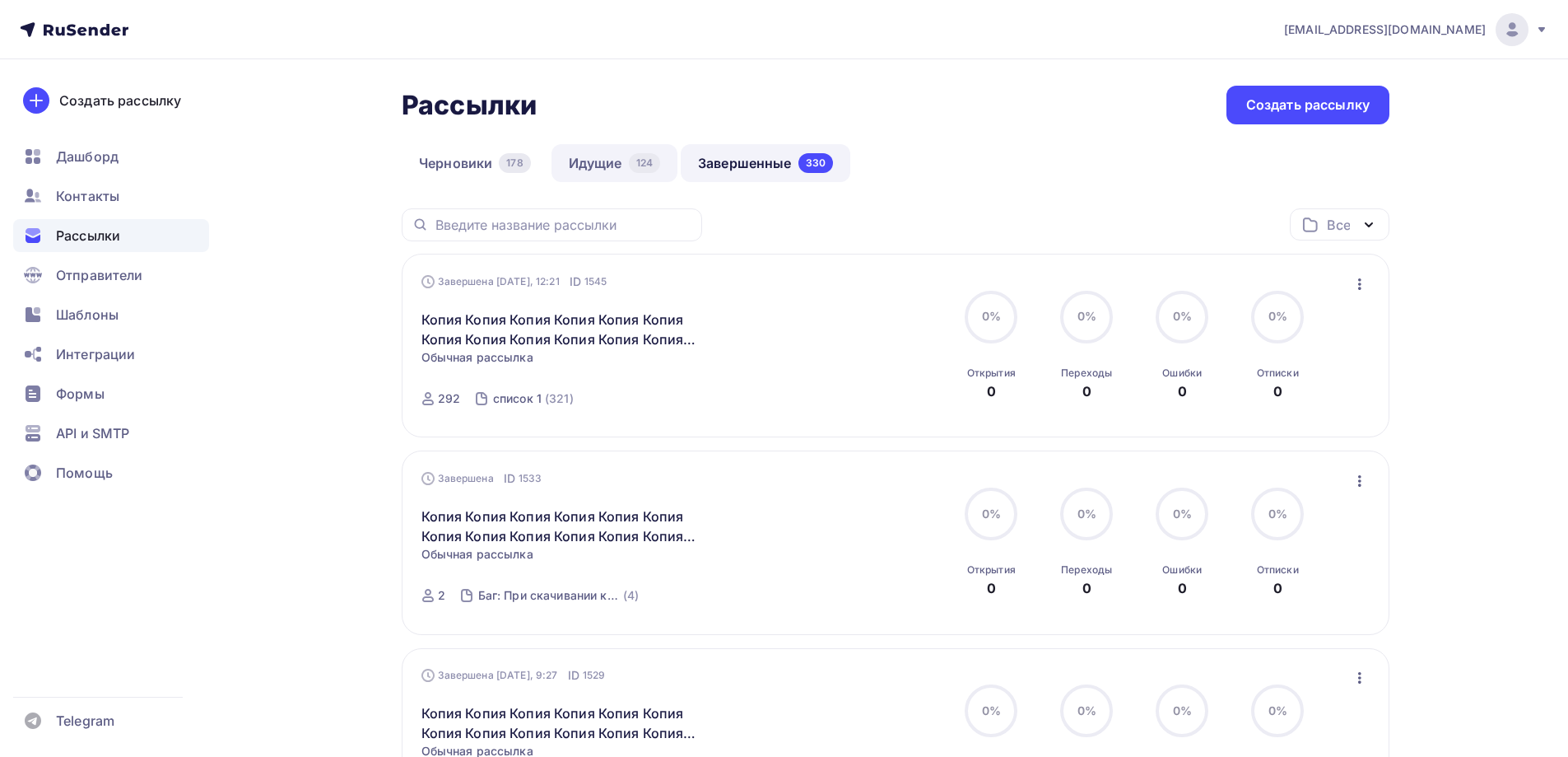
click at [607, 156] on link "Идущие 124" at bounding box center [614, 163] width 126 height 38
